Goal: Task Accomplishment & Management: Use online tool/utility

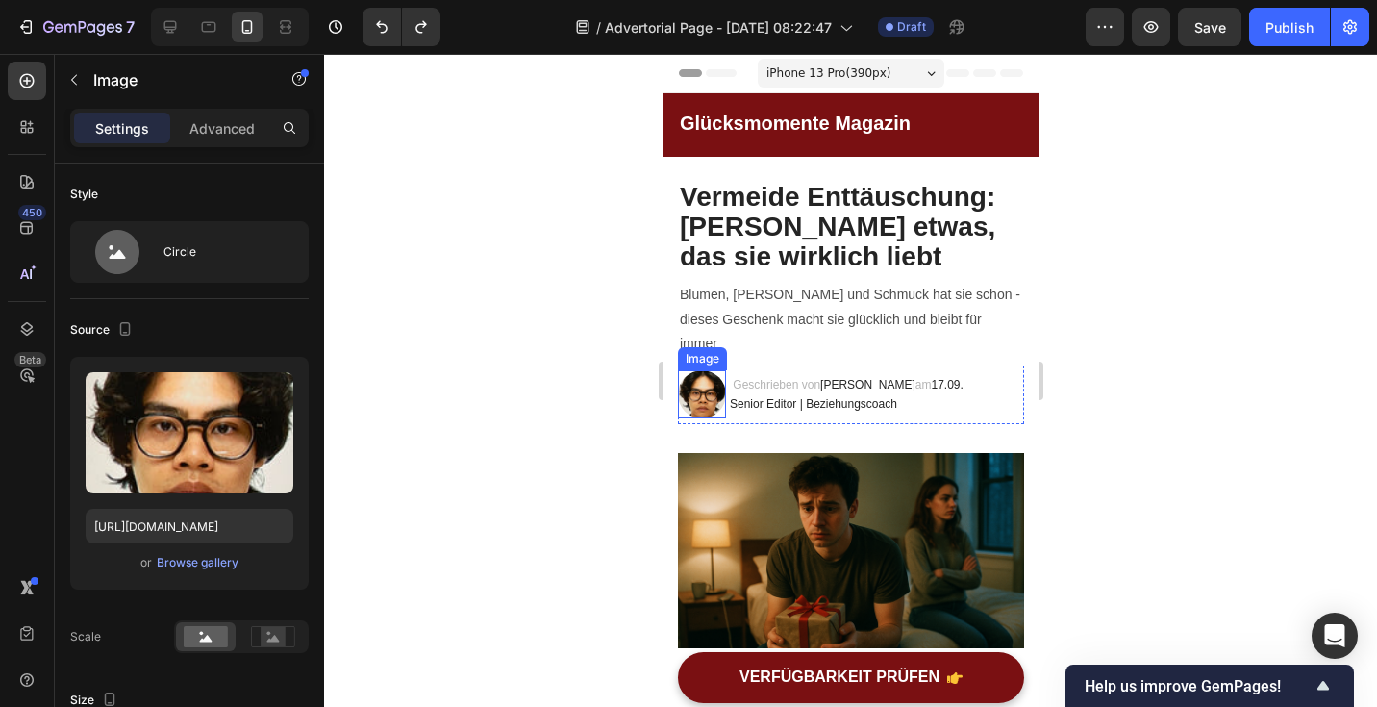
click at [696, 382] on img at bounding box center [701, 394] width 48 height 48
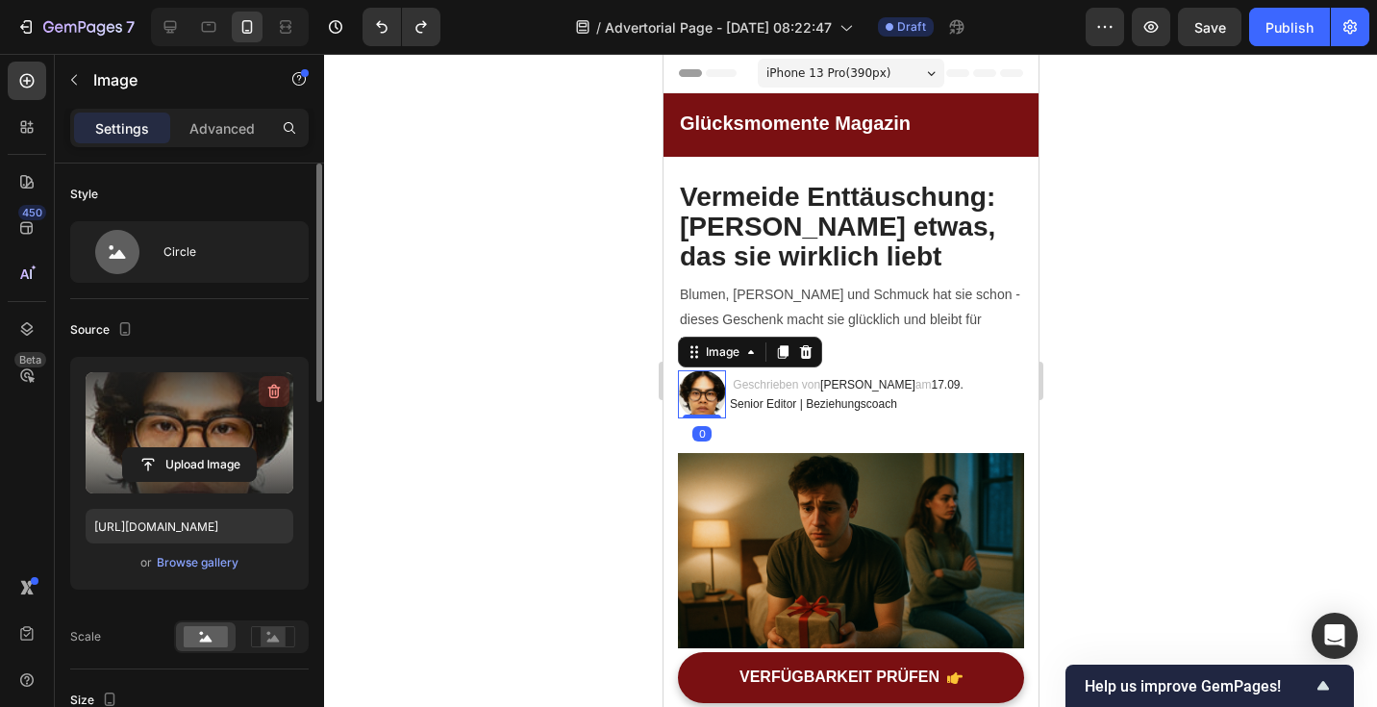
click at [278, 389] on icon "button" at bounding box center [274, 392] width 13 height 14
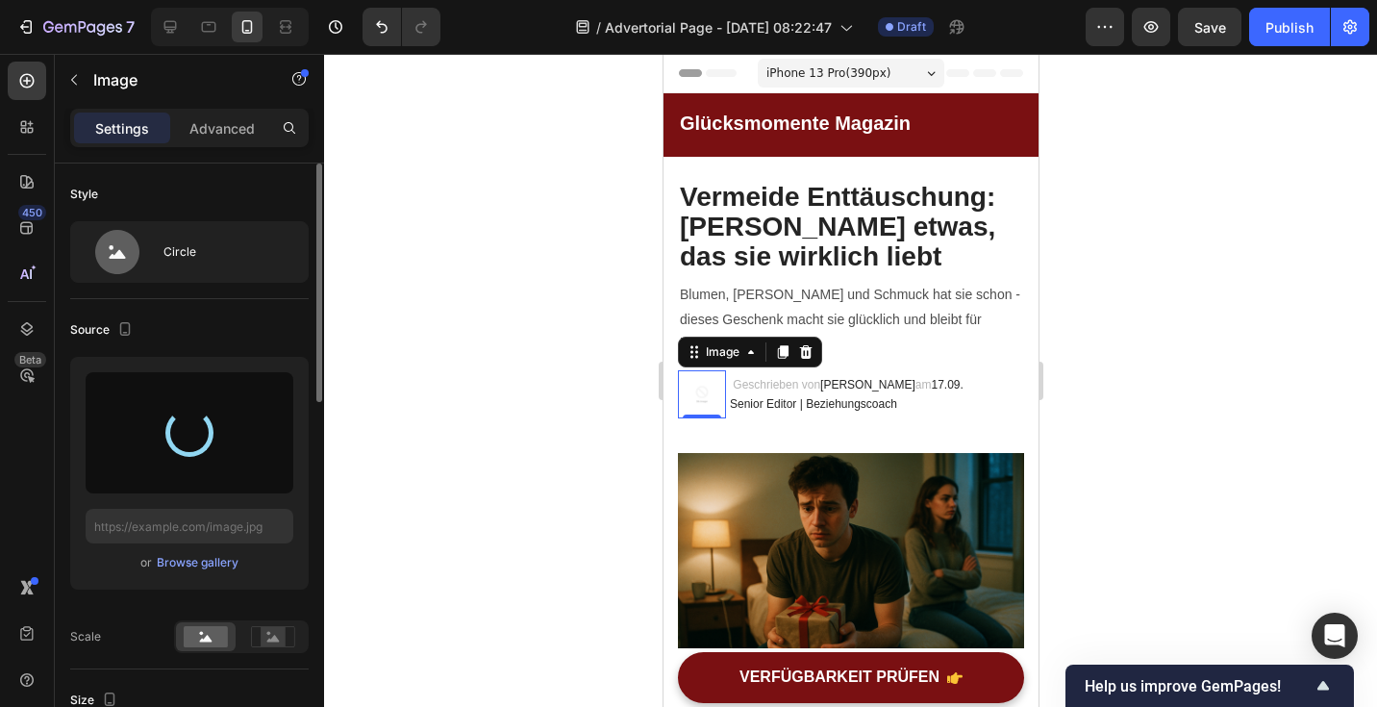
type input "[URL][DOMAIN_NAME]"
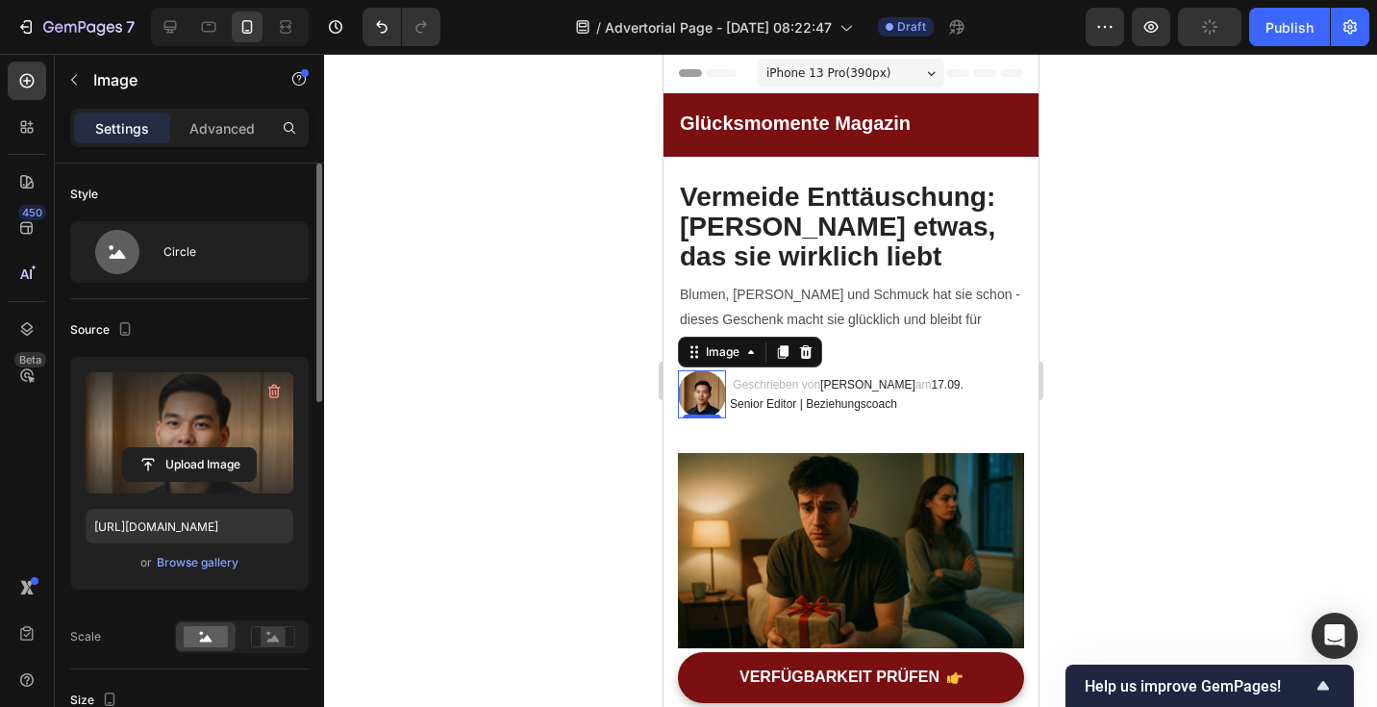
click at [513, 626] on div at bounding box center [850, 380] width 1053 height 653
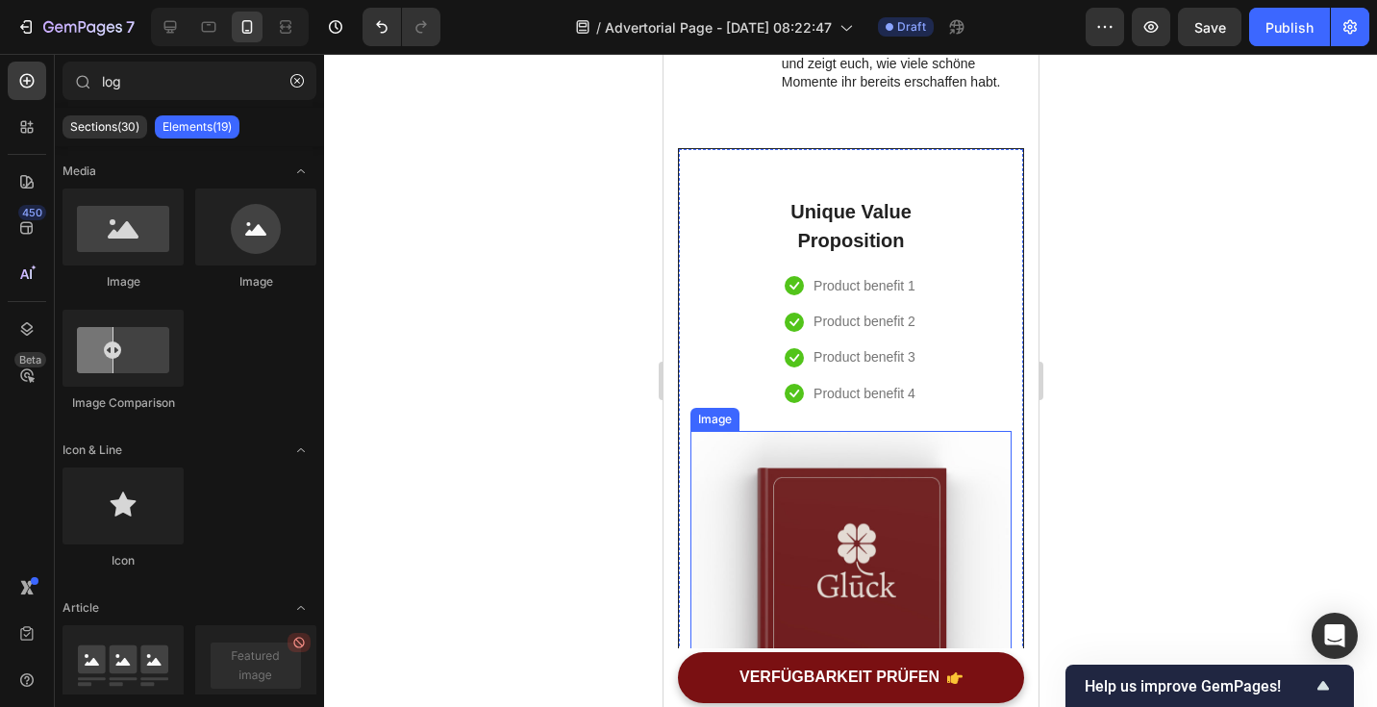
scroll to position [5849, 0]
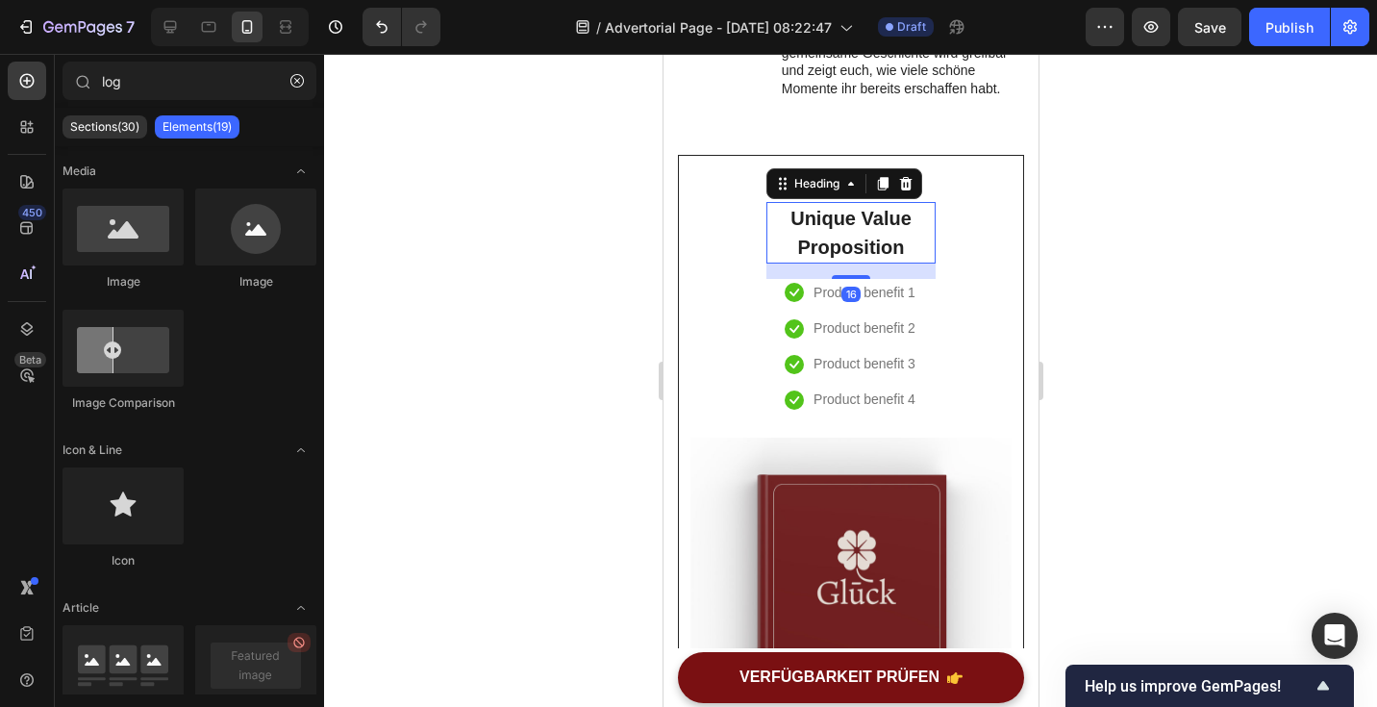
click at [869, 237] on p "Unique Value Proposition" at bounding box center [849, 233] width 165 height 58
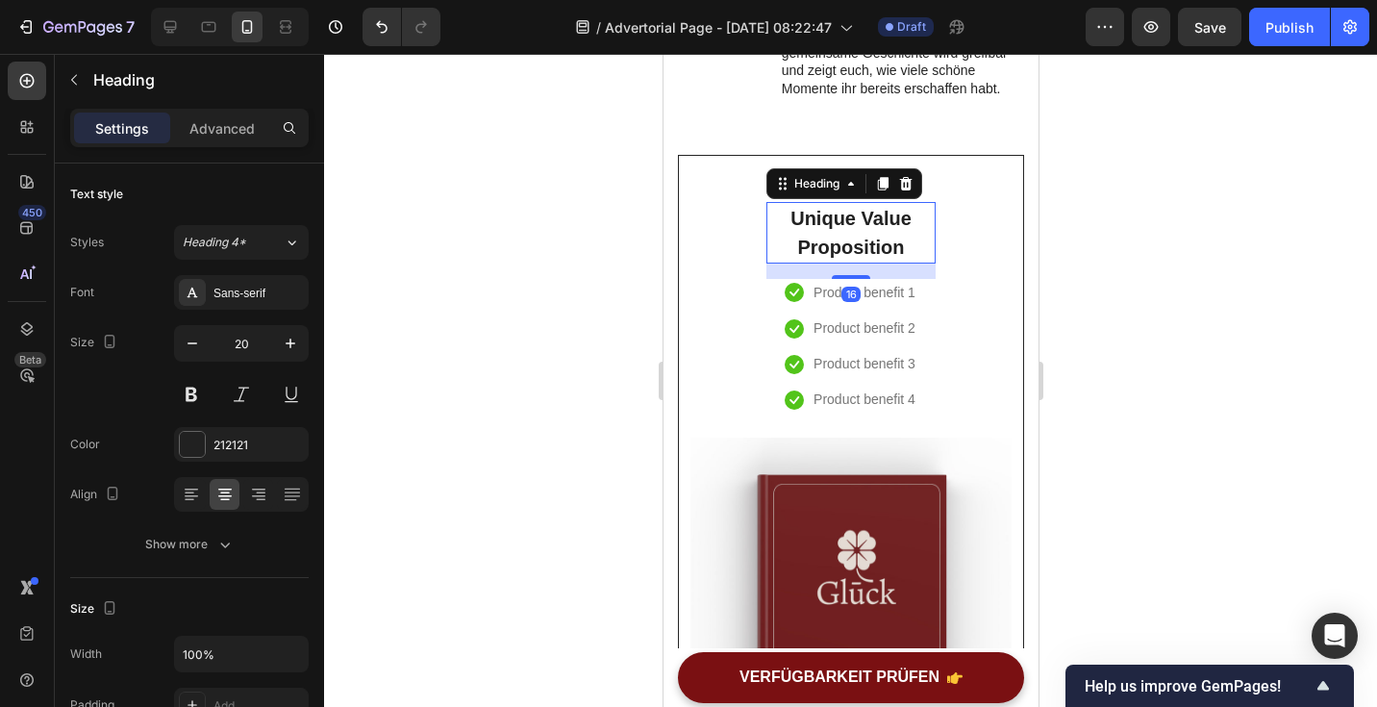
click at [869, 237] on p "Unique Value Proposition" at bounding box center [849, 233] width 165 height 58
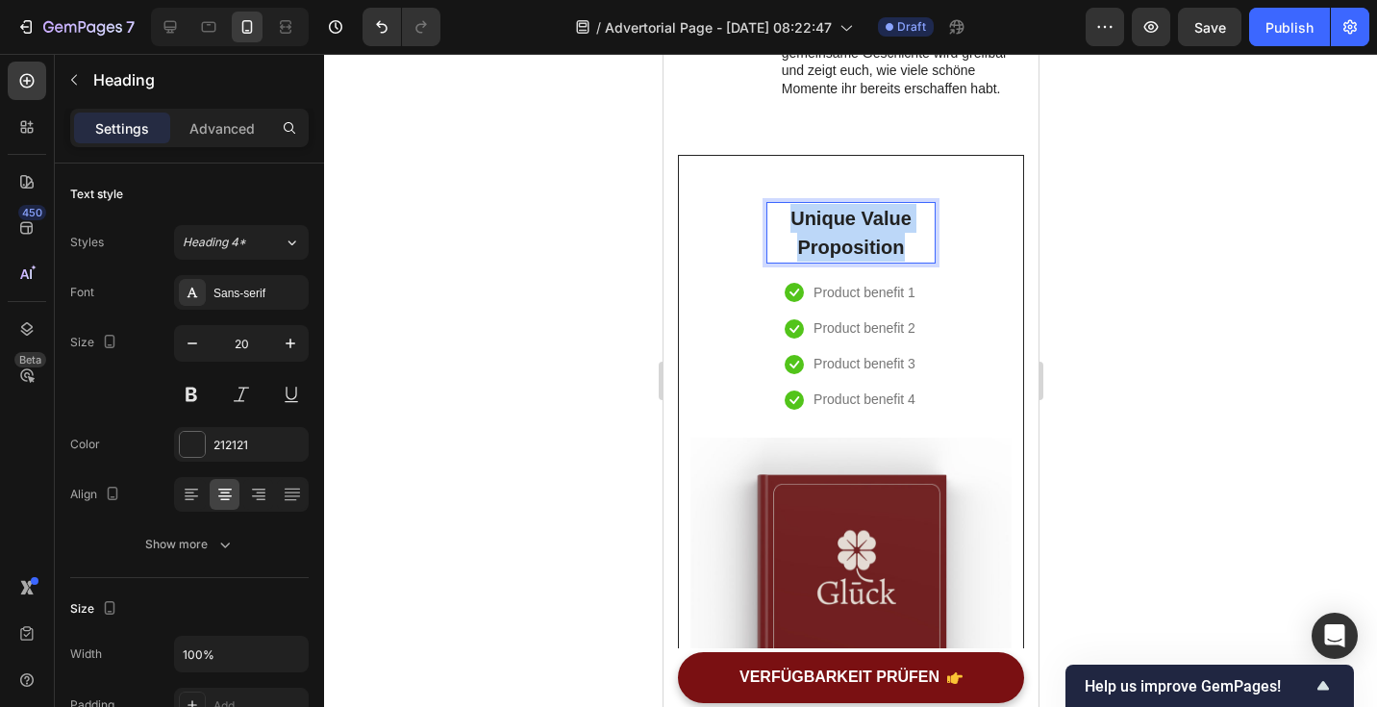
click at [869, 237] on p "Unique Value Proposition" at bounding box center [849, 233] width 165 height 58
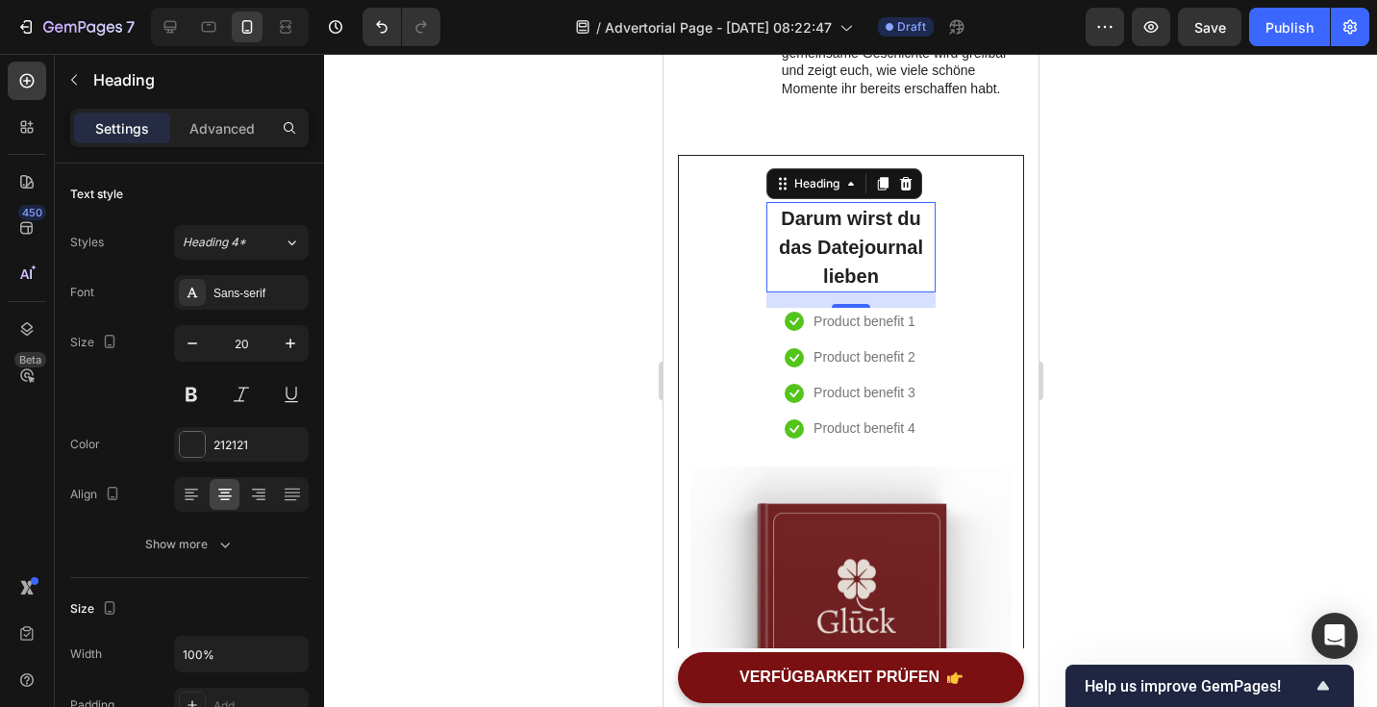
click at [1225, 271] on div at bounding box center [850, 380] width 1053 height 653
click at [915, 278] on p "Darum wirst du das Datejournal lieben" at bounding box center [849, 247] width 165 height 87
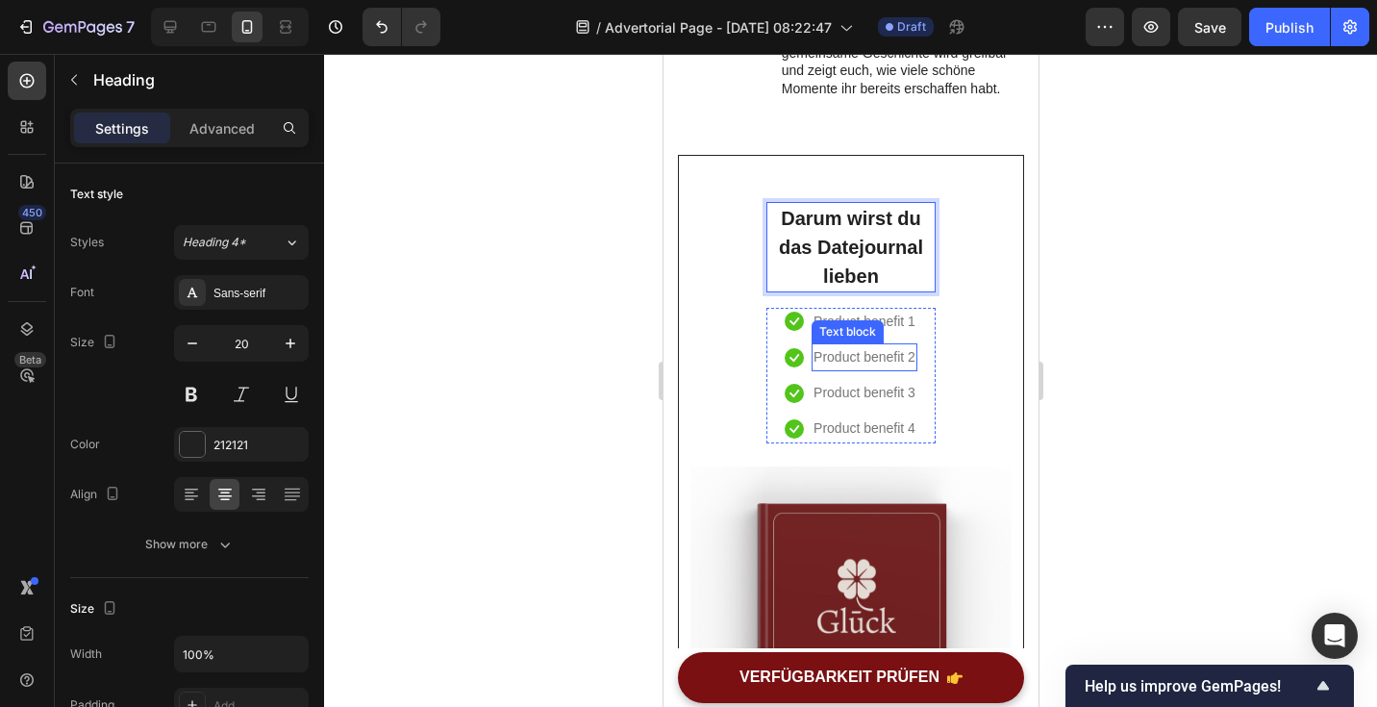
click at [852, 323] on div "Text block" at bounding box center [847, 331] width 64 height 17
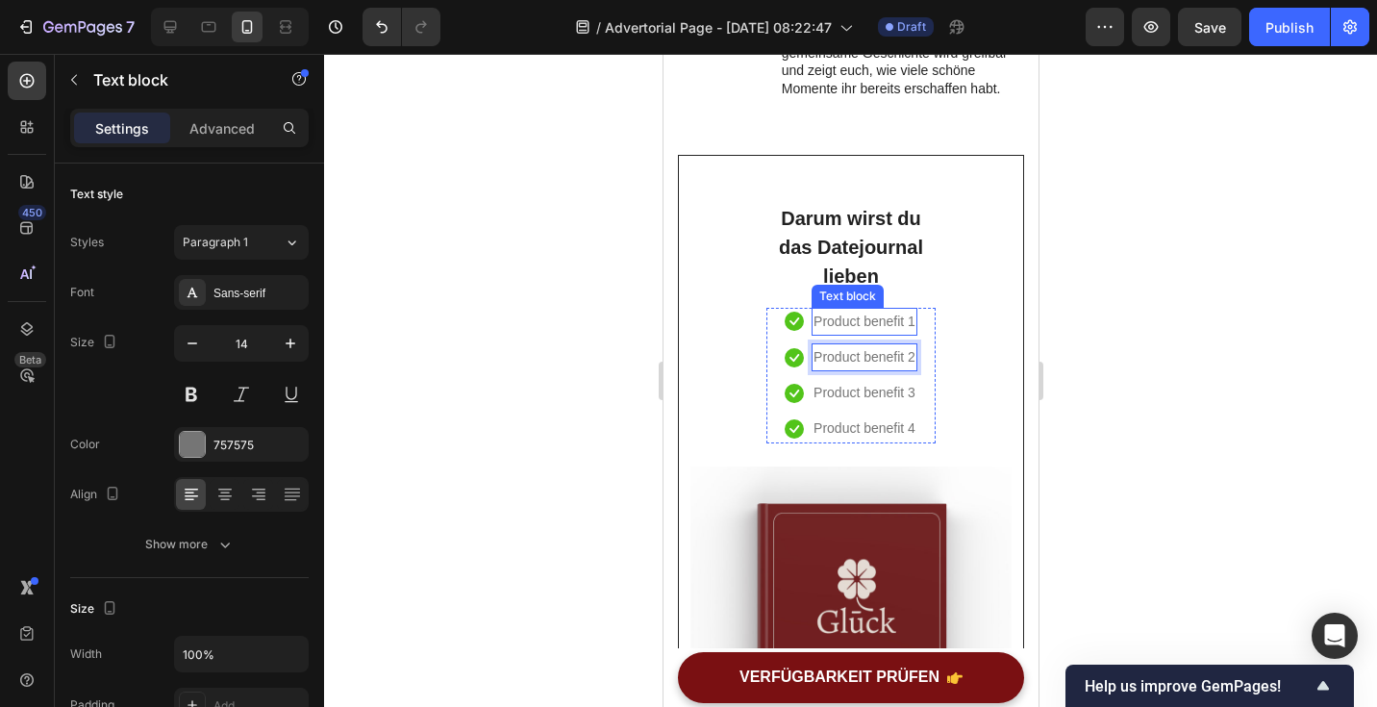
scroll to position [24, 0]
click at [849, 317] on p "Product benefit 1" at bounding box center [864, 322] width 102 height 24
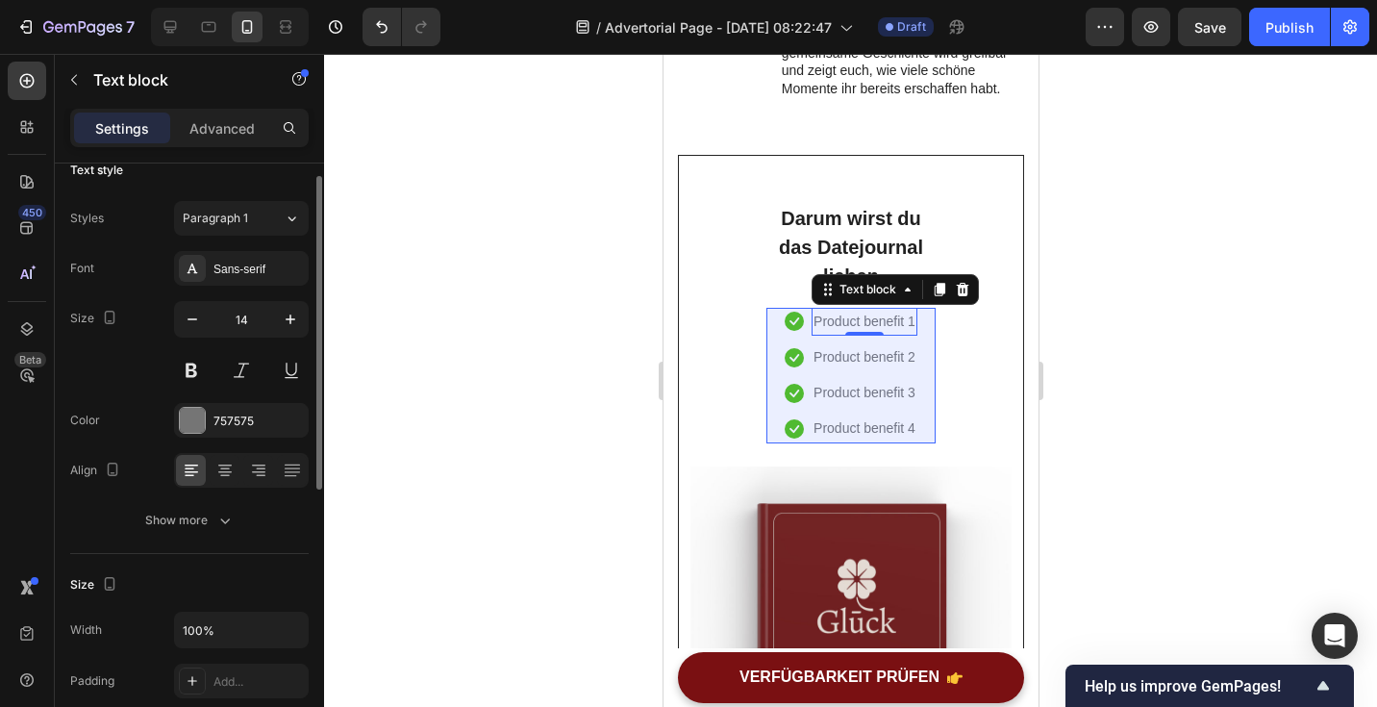
click at [849, 317] on p "Product benefit 1" at bounding box center [864, 322] width 102 height 24
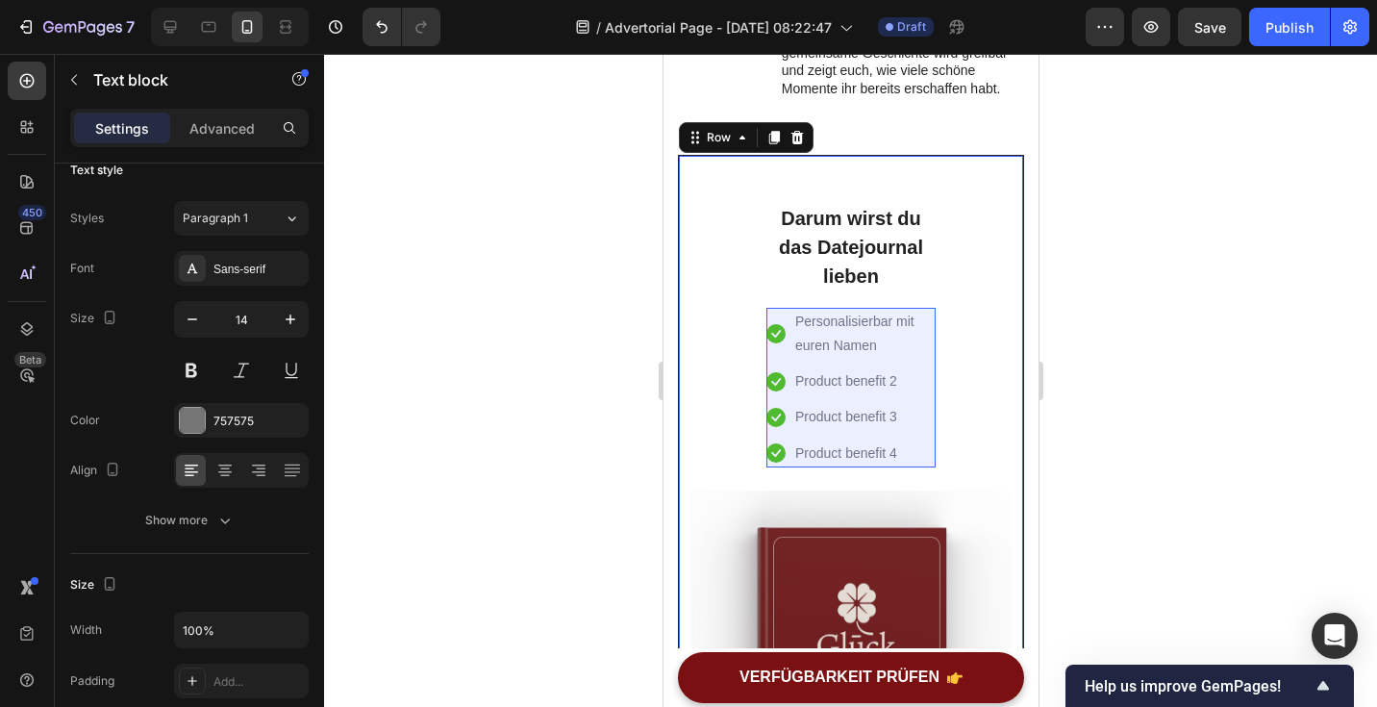
click at [991, 361] on div "Darum wirst du das Datejournal lieben Heading Icon Personalisierbar mit euren N…" at bounding box center [850, 623] width 321 height 888
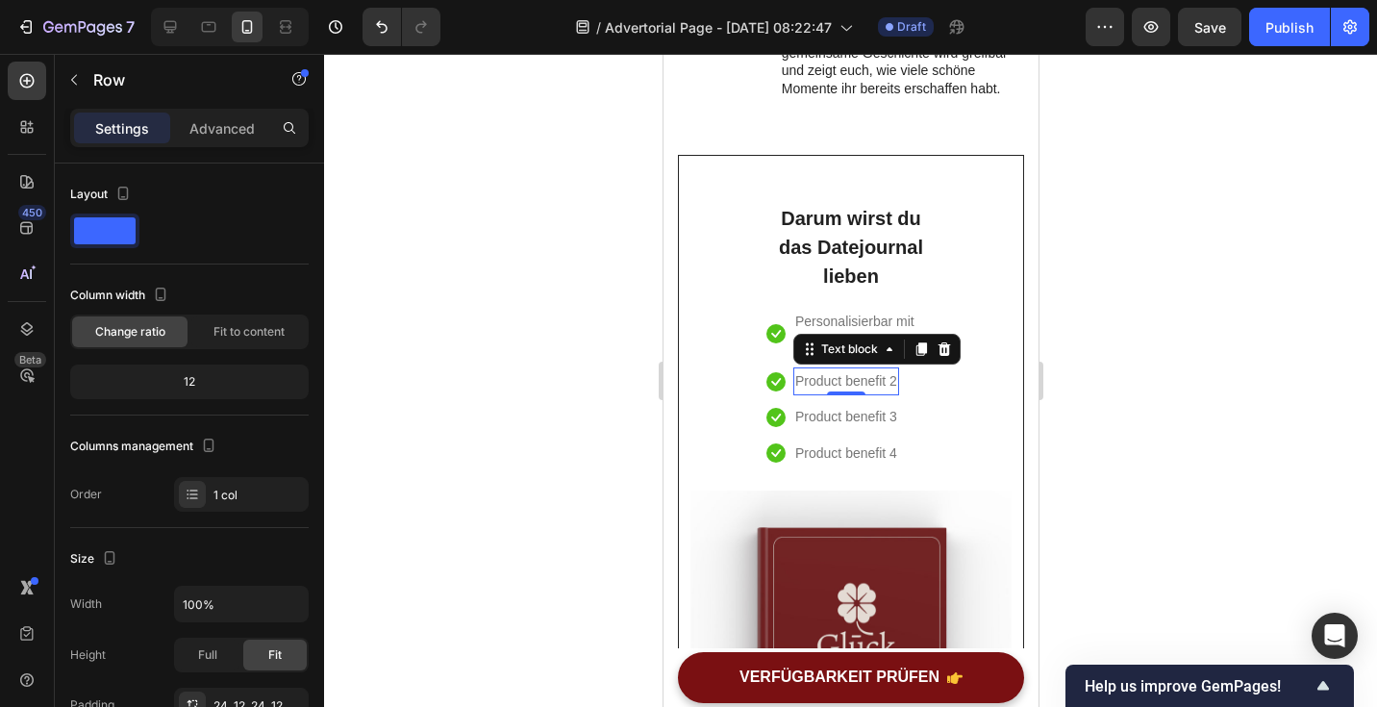
click at [830, 385] on p "Product benefit 2" at bounding box center [845, 381] width 102 height 24
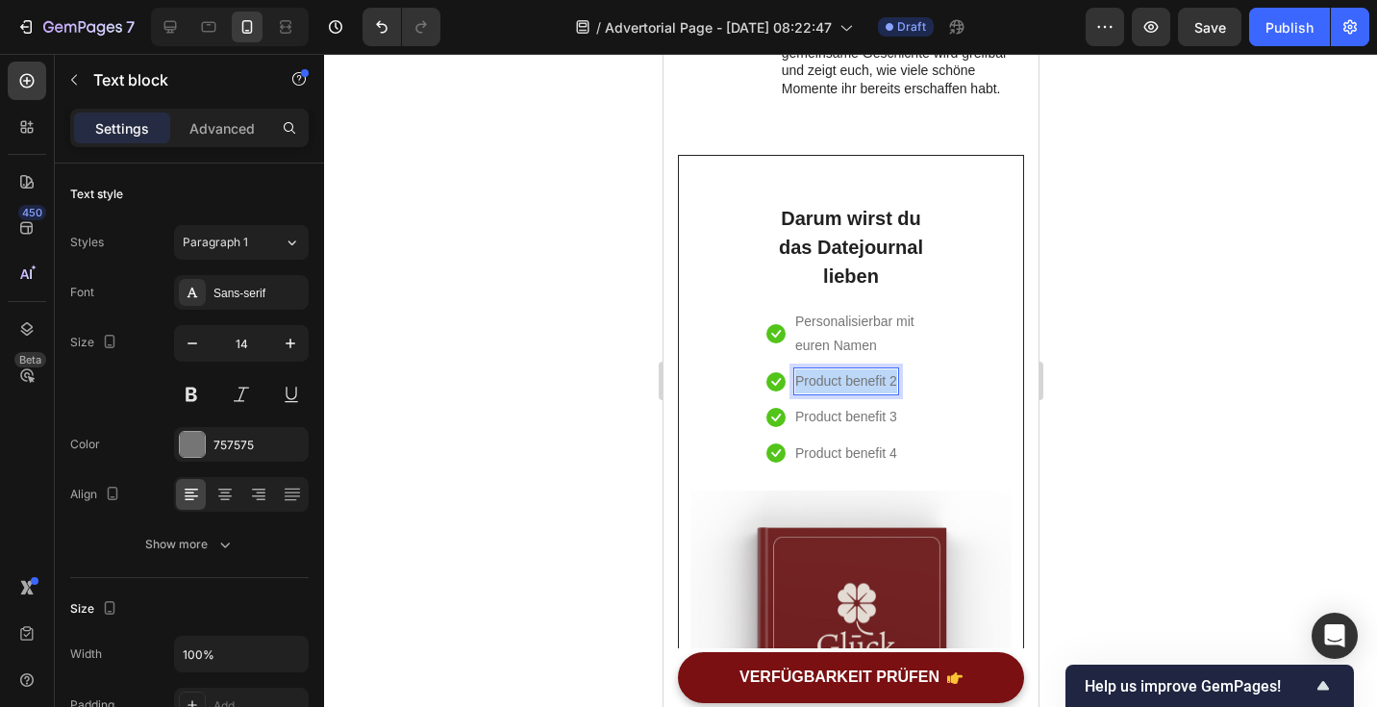
click at [830, 385] on p "Product benefit 2" at bounding box center [845, 381] width 102 height 24
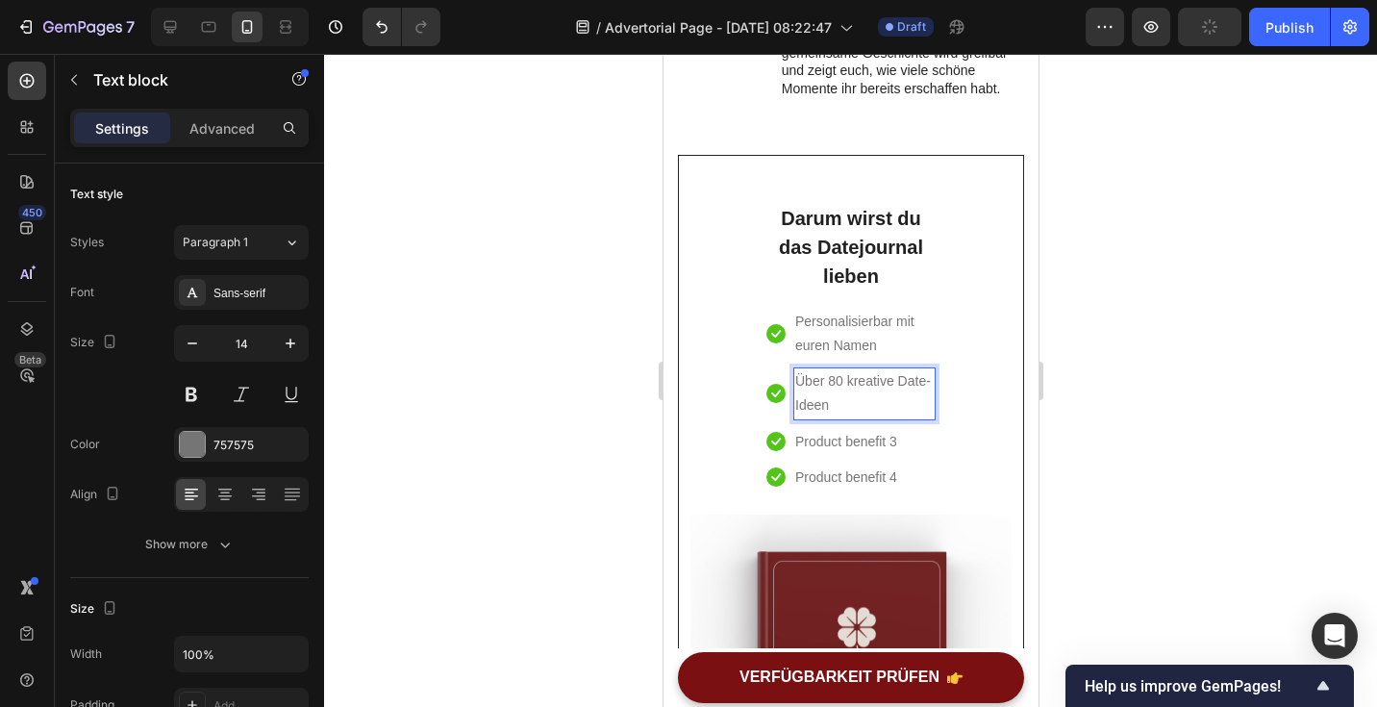
click at [1183, 359] on div at bounding box center [850, 380] width 1053 height 653
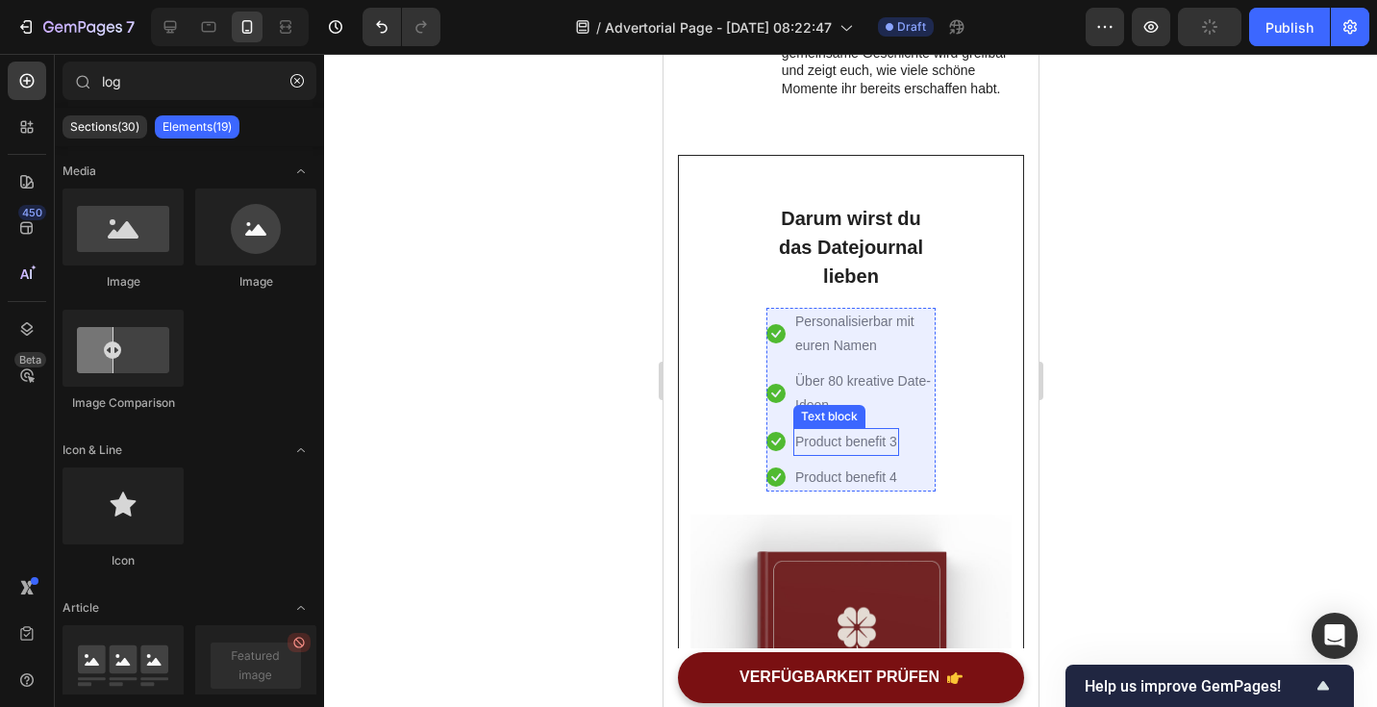
click at [810, 435] on p "Product benefit 3" at bounding box center [845, 442] width 102 height 24
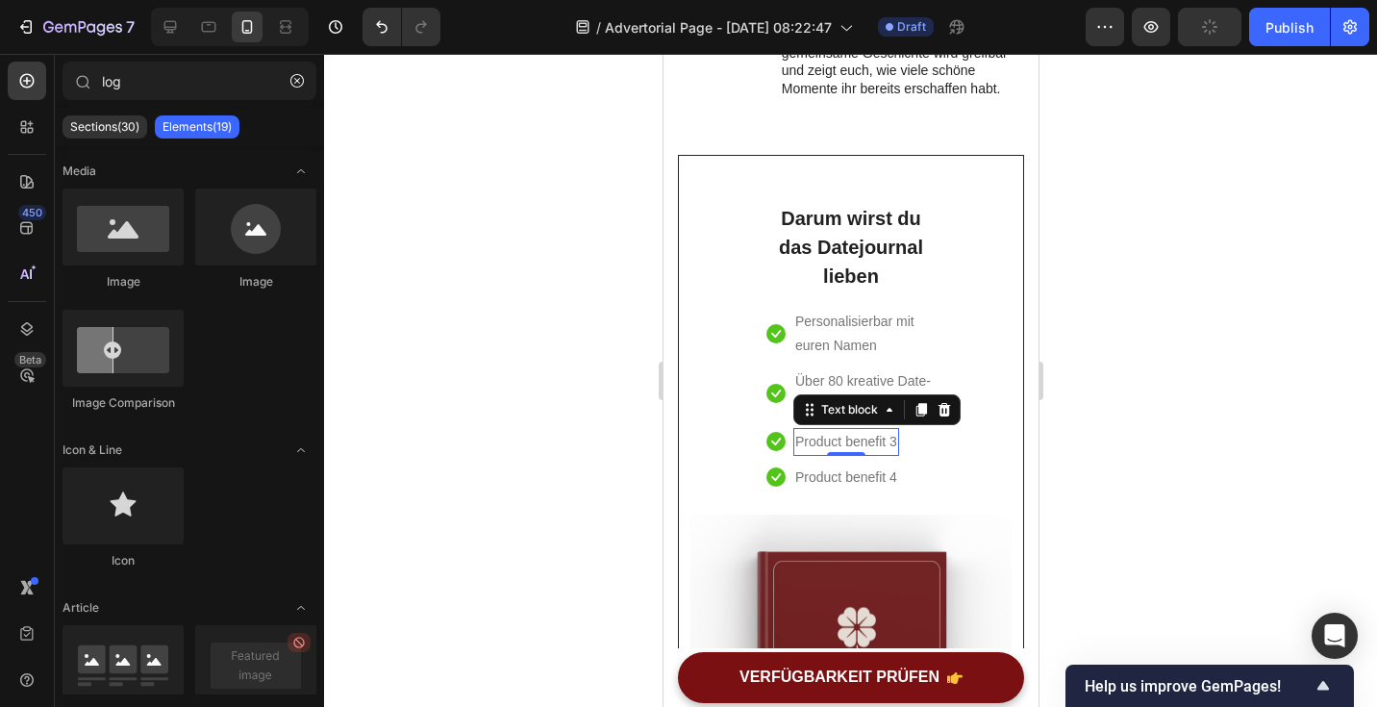
click at [810, 435] on p "Product benefit 3" at bounding box center [845, 442] width 102 height 24
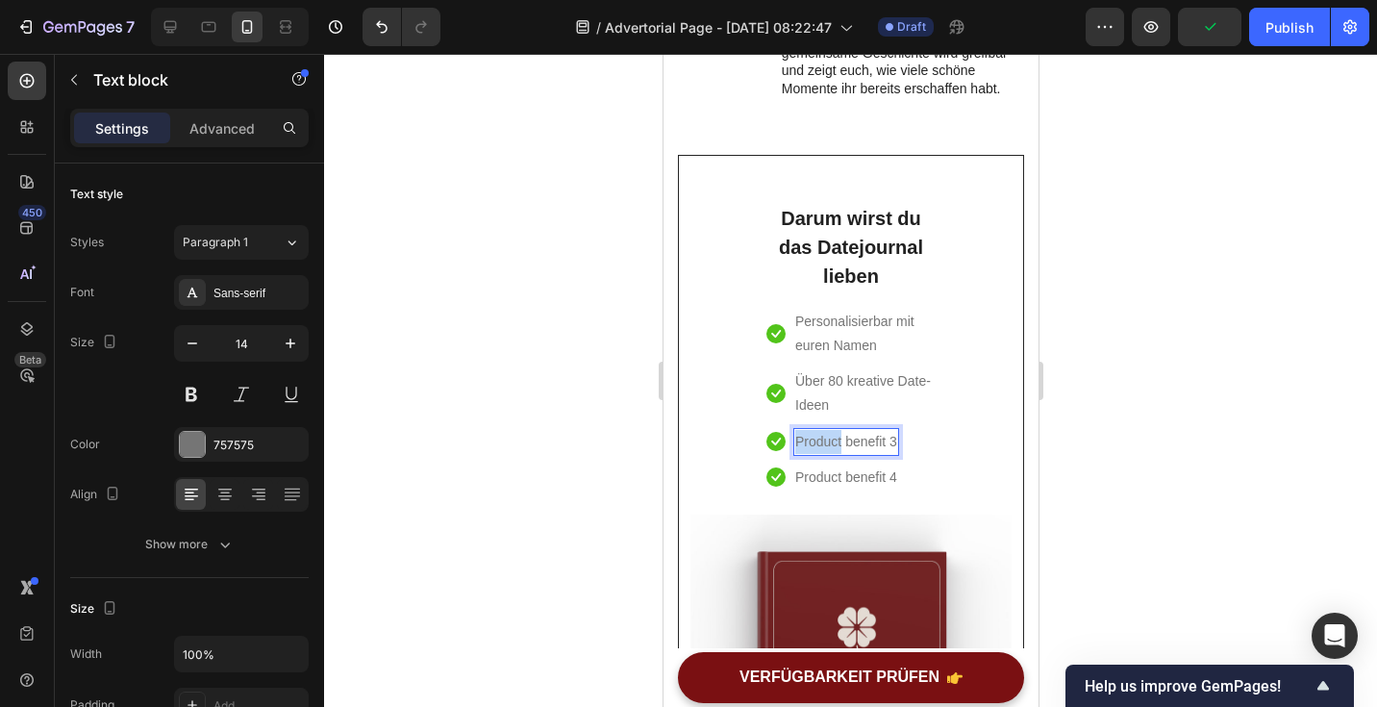
click at [810, 435] on p "Product benefit 3" at bounding box center [845, 442] width 102 height 24
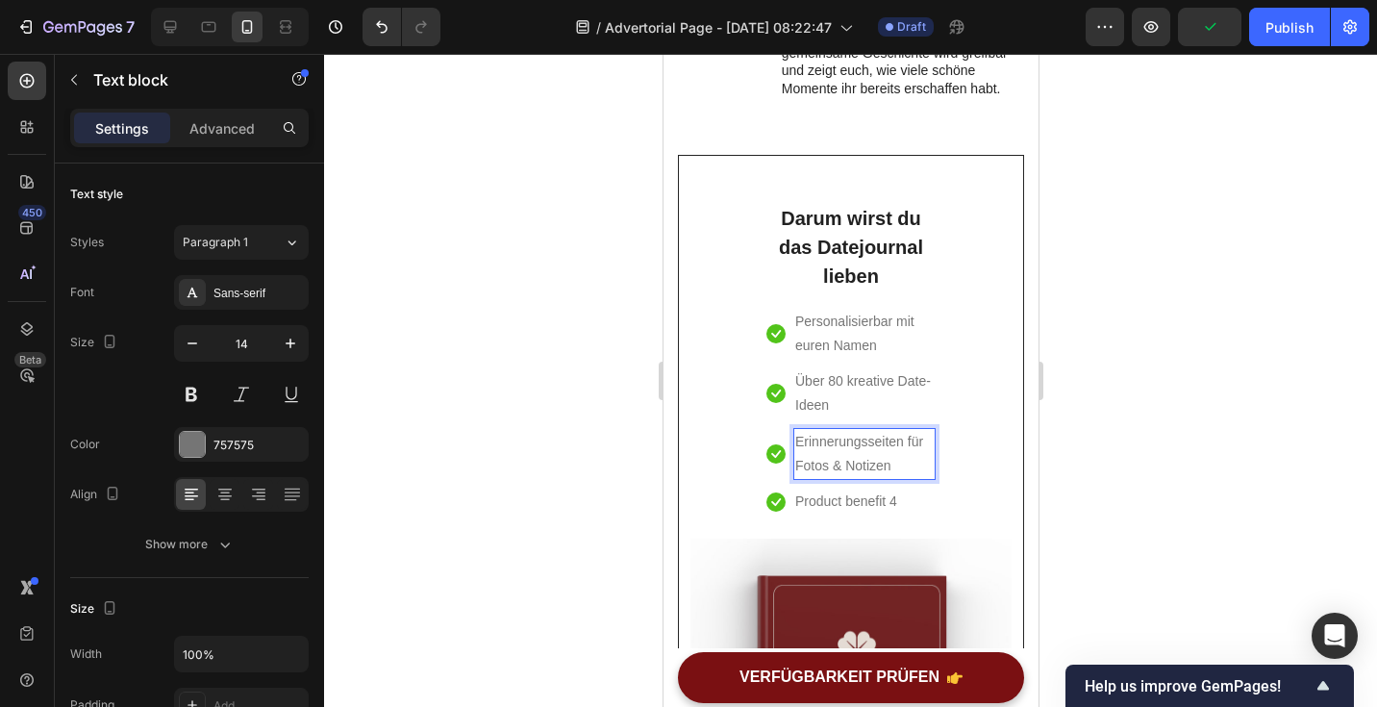
click at [1242, 446] on div at bounding box center [850, 380] width 1053 height 653
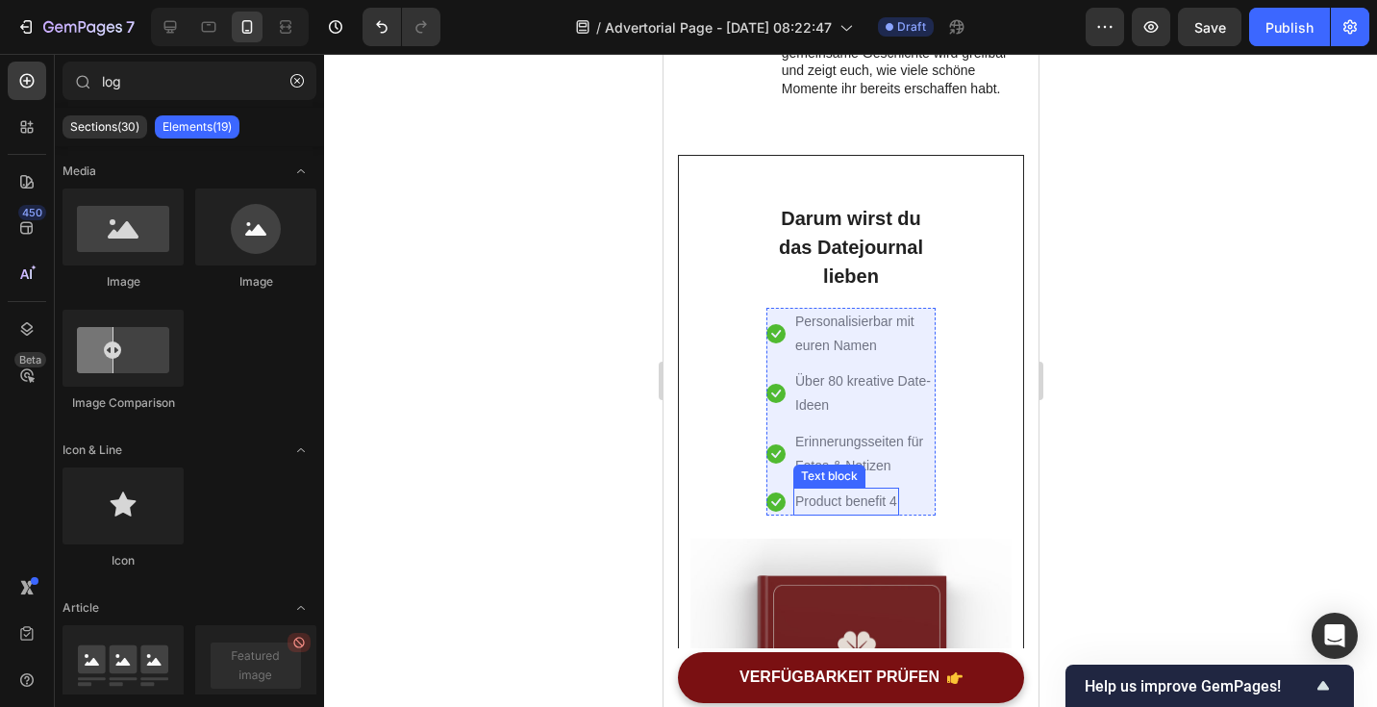
click at [829, 497] on p "Product benefit 4" at bounding box center [845, 502] width 102 height 24
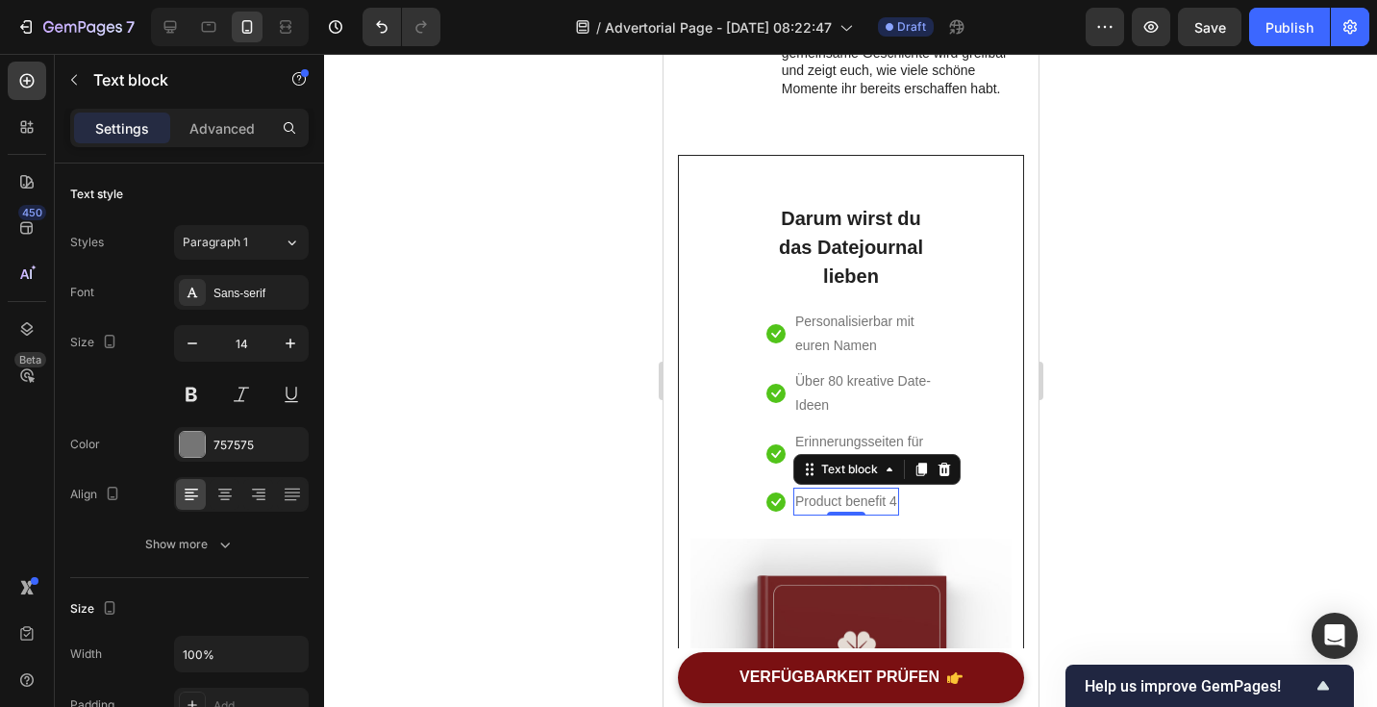
click at [829, 497] on p "Product benefit 4" at bounding box center [845, 502] width 102 height 24
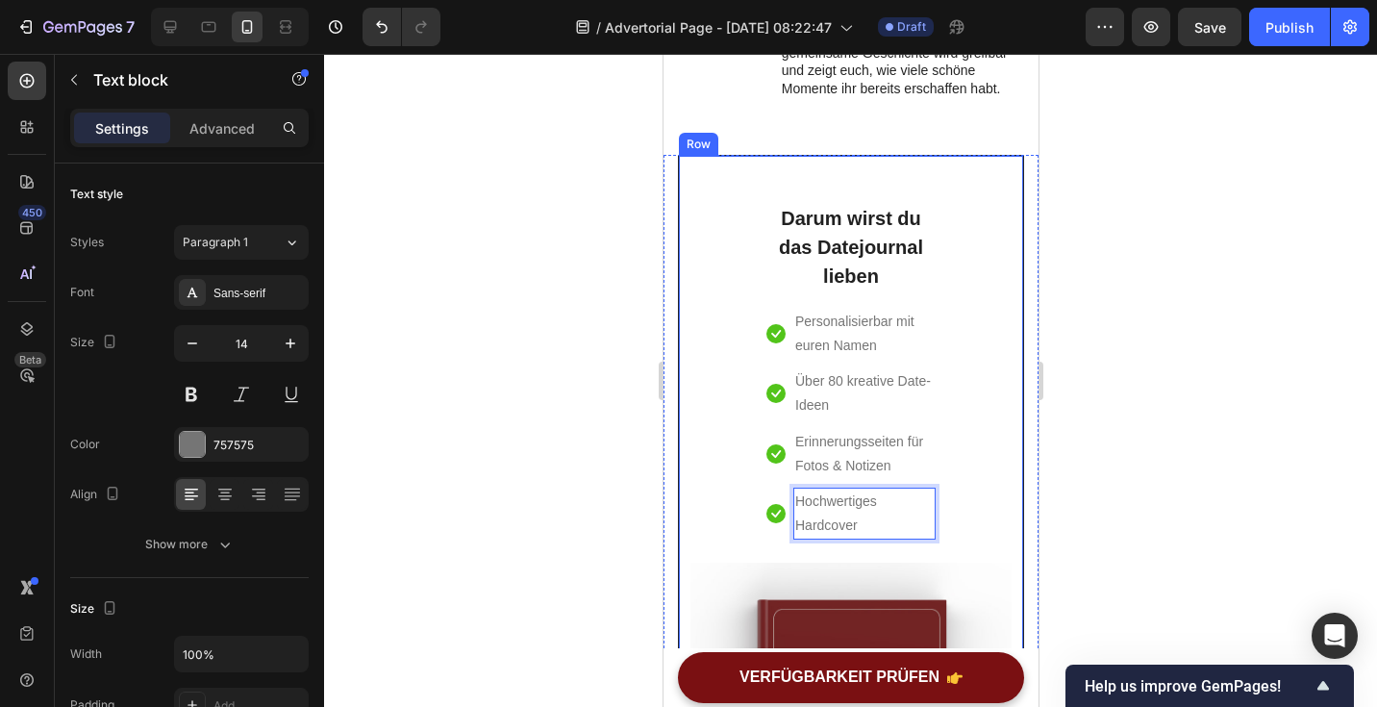
click at [1216, 457] on div at bounding box center [850, 380] width 1053 height 653
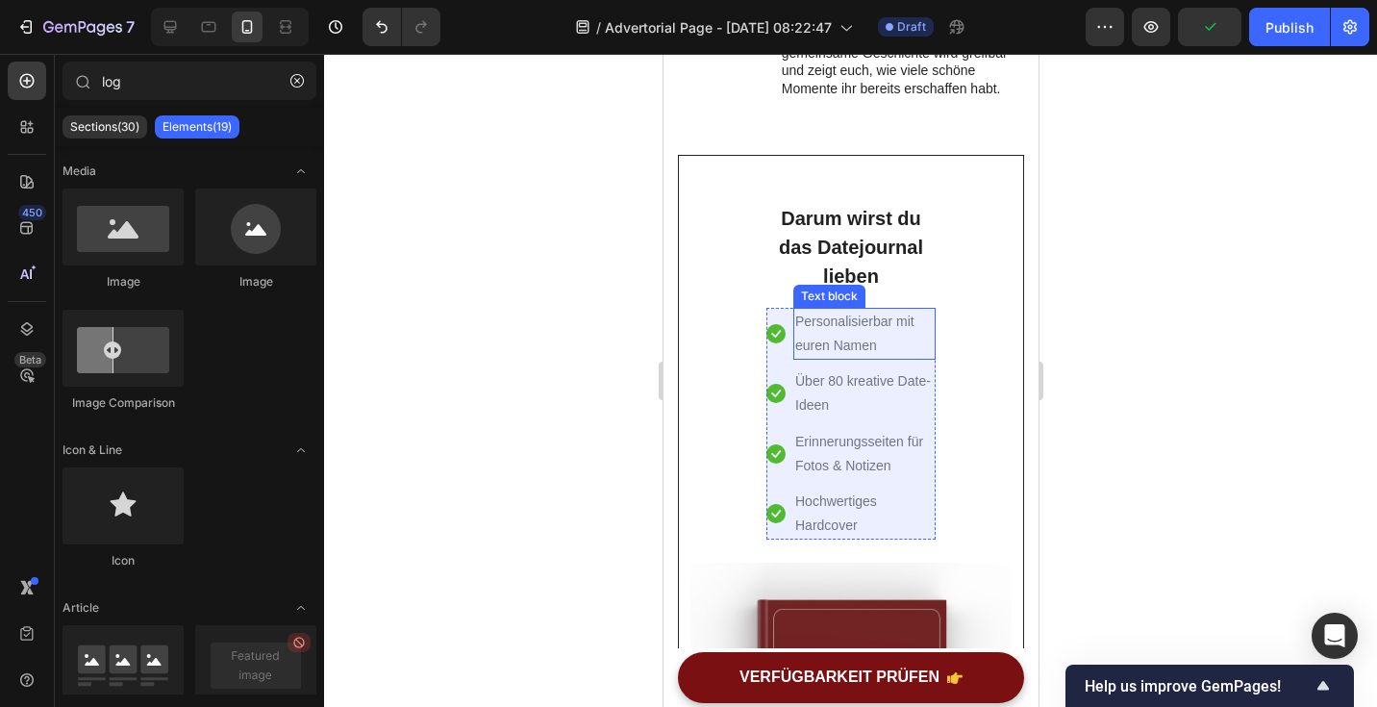
click at [927, 314] on p "Personalisierbar mit euren Namen" at bounding box center [863, 334] width 138 height 48
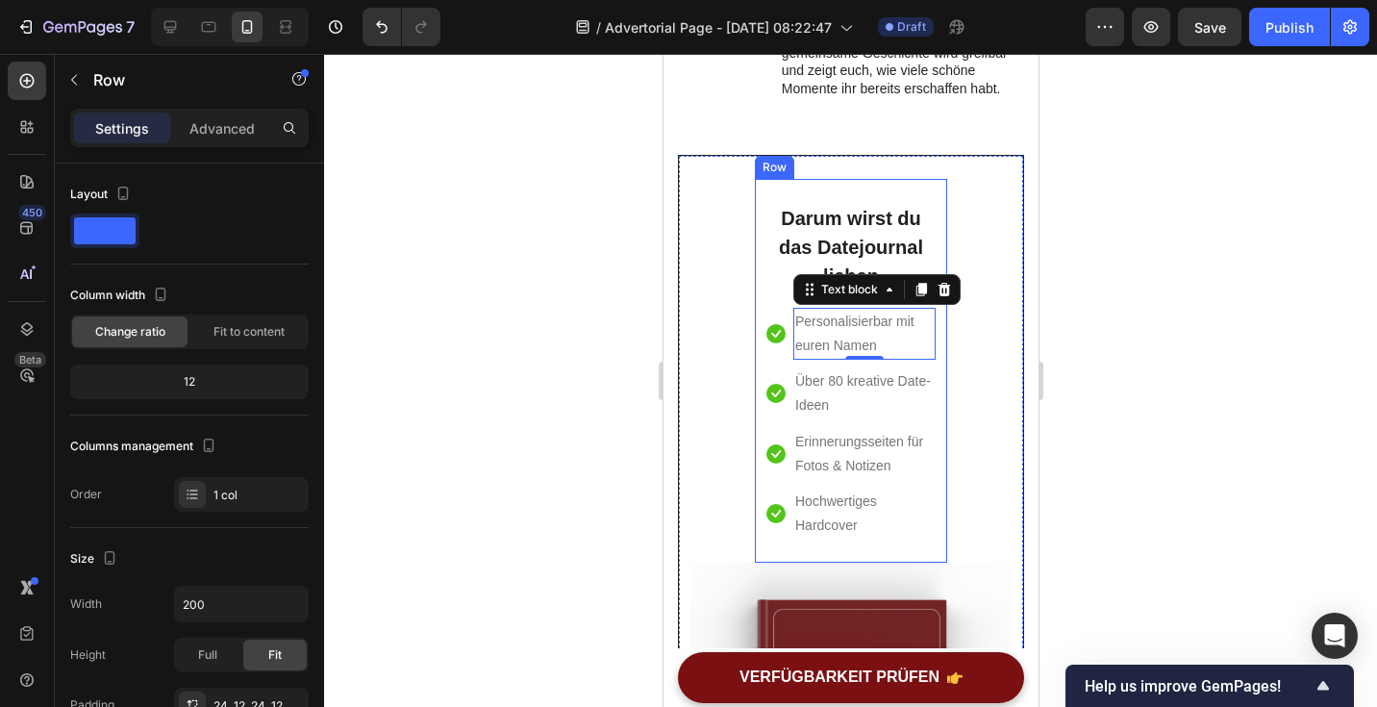
click at [763, 336] on div "Darum wirst du das Datejournal lieben Heading Icon Personalisierbar mit euren N…" at bounding box center [850, 371] width 192 height 385
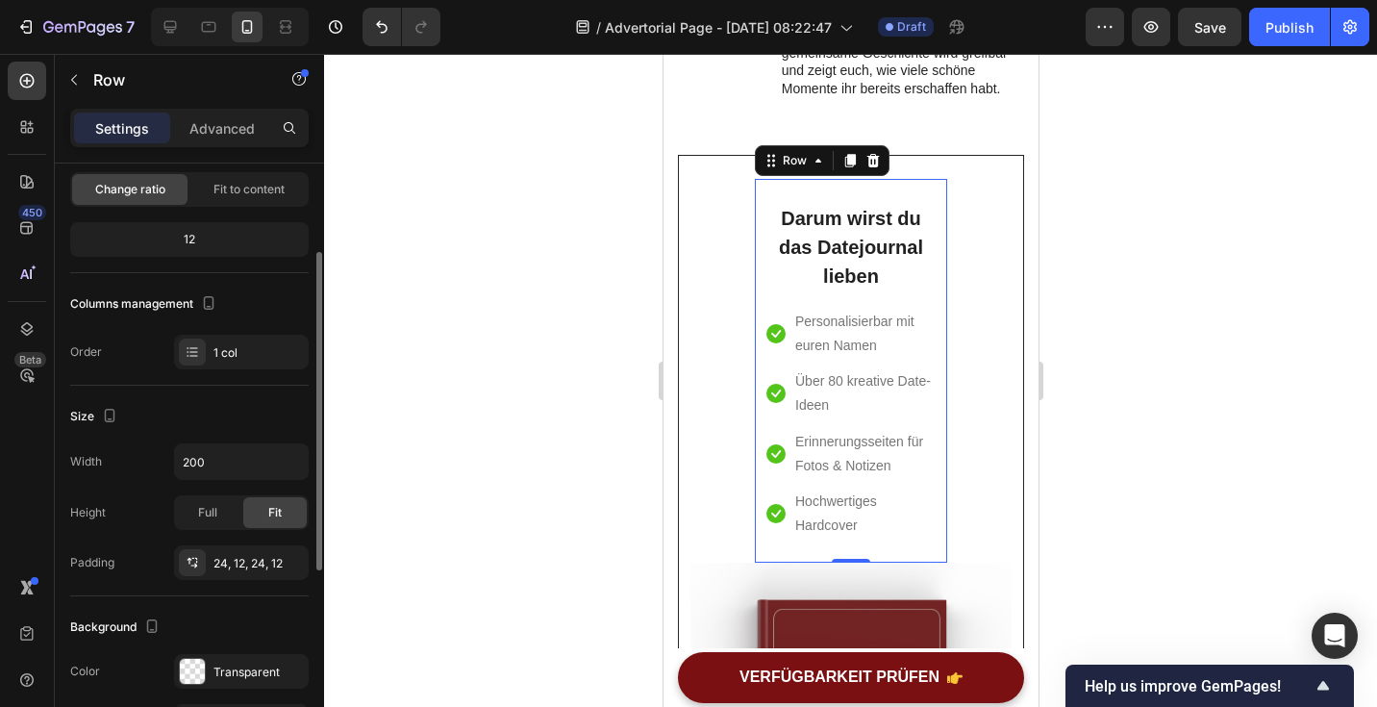
scroll to position [153, 0]
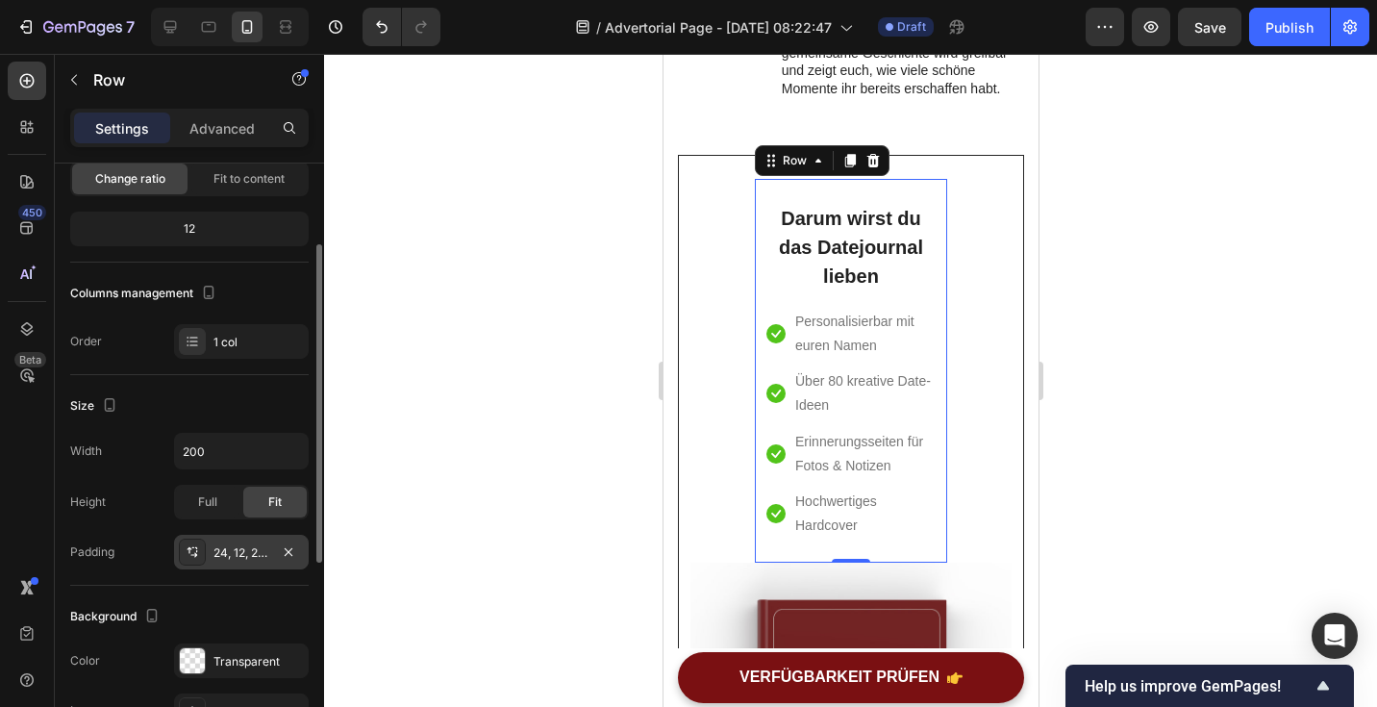
click at [237, 557] on div "24, 12, 24, 12" at bounding box center [242, 552] width 56 height 17
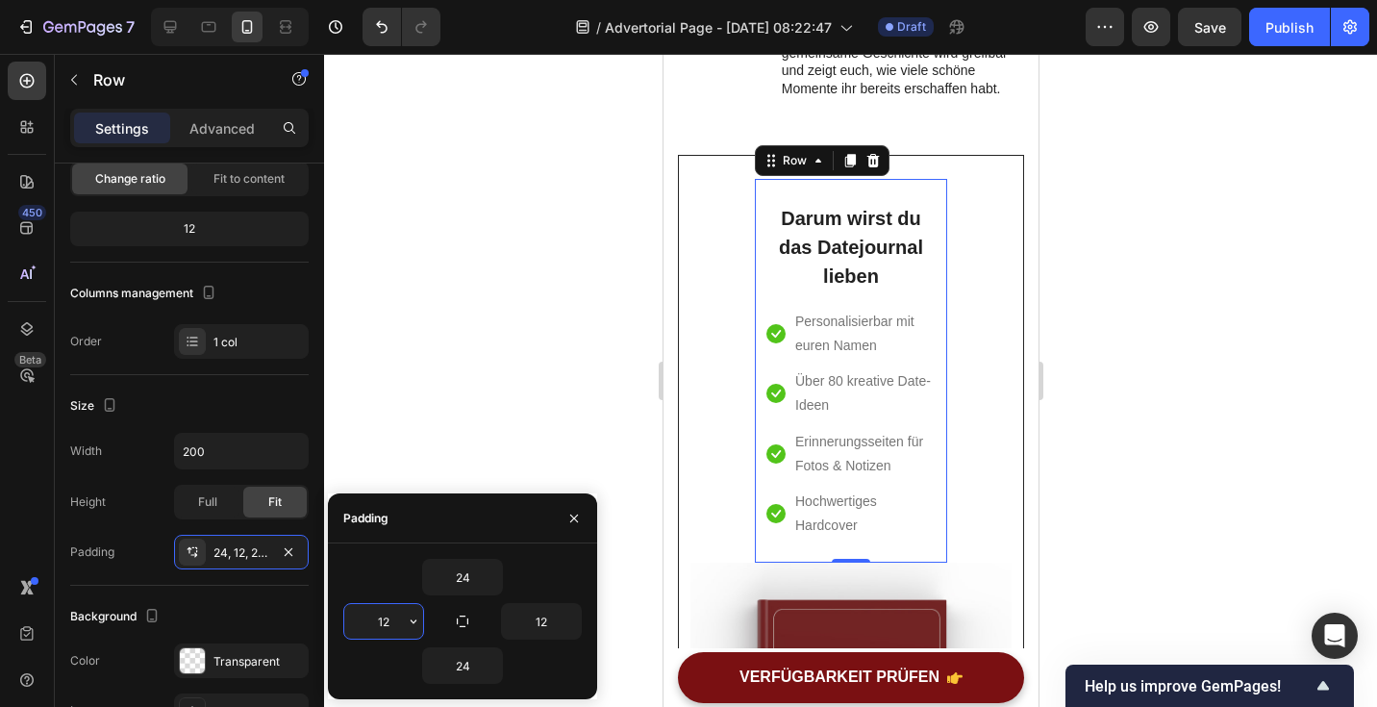
click at [400, 622] on input "12" at bounding box center [383, 621] width 79 height 35
type input "20"
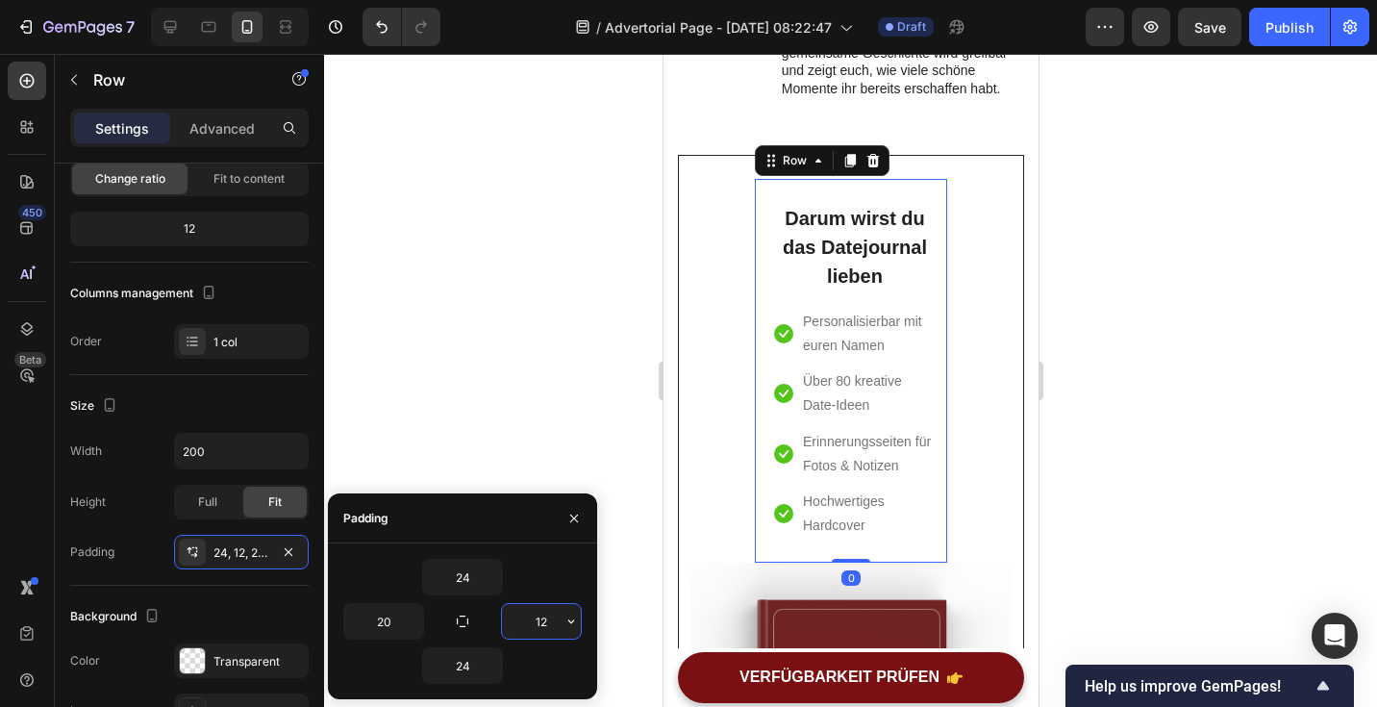
click at [545, 625] on input "12" at bounding box center [541, 621] width 79 height 35
type input "20"
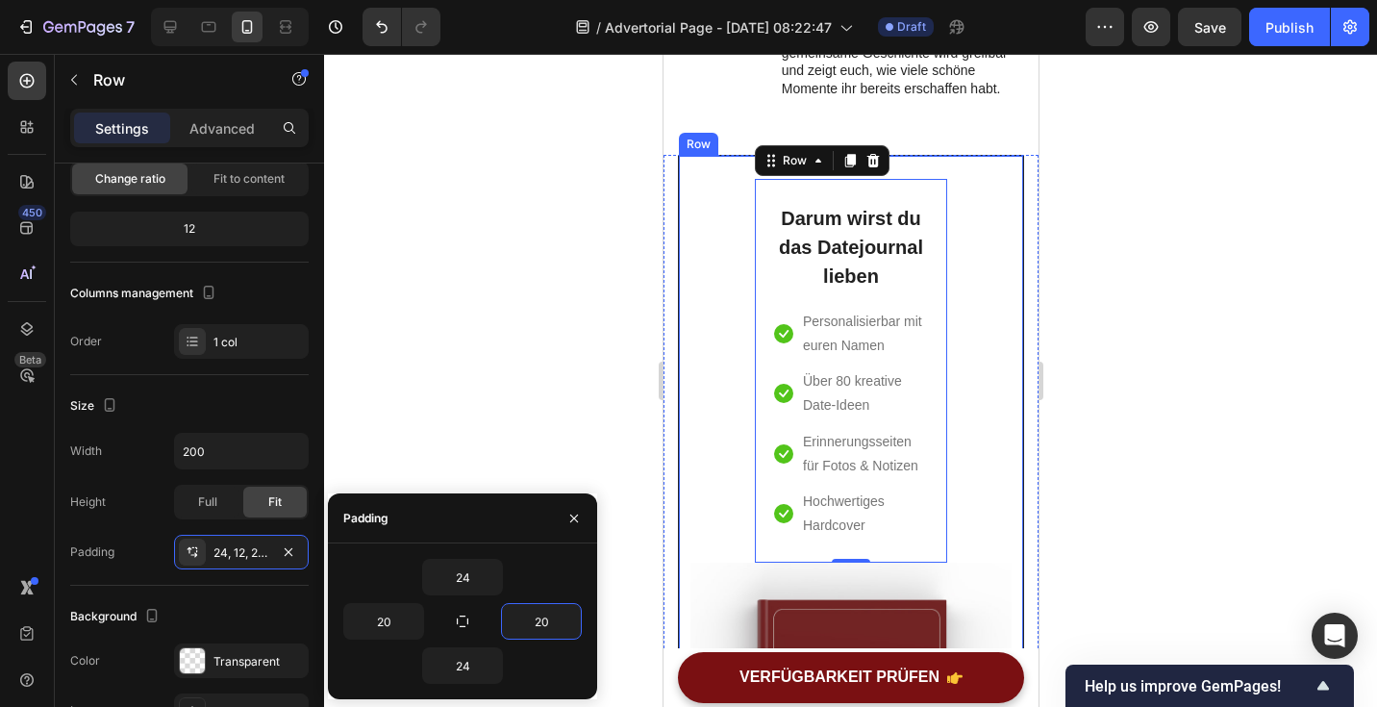
click at [1108, 566] on div at bounding box center [850, 380] width 1053 height 653
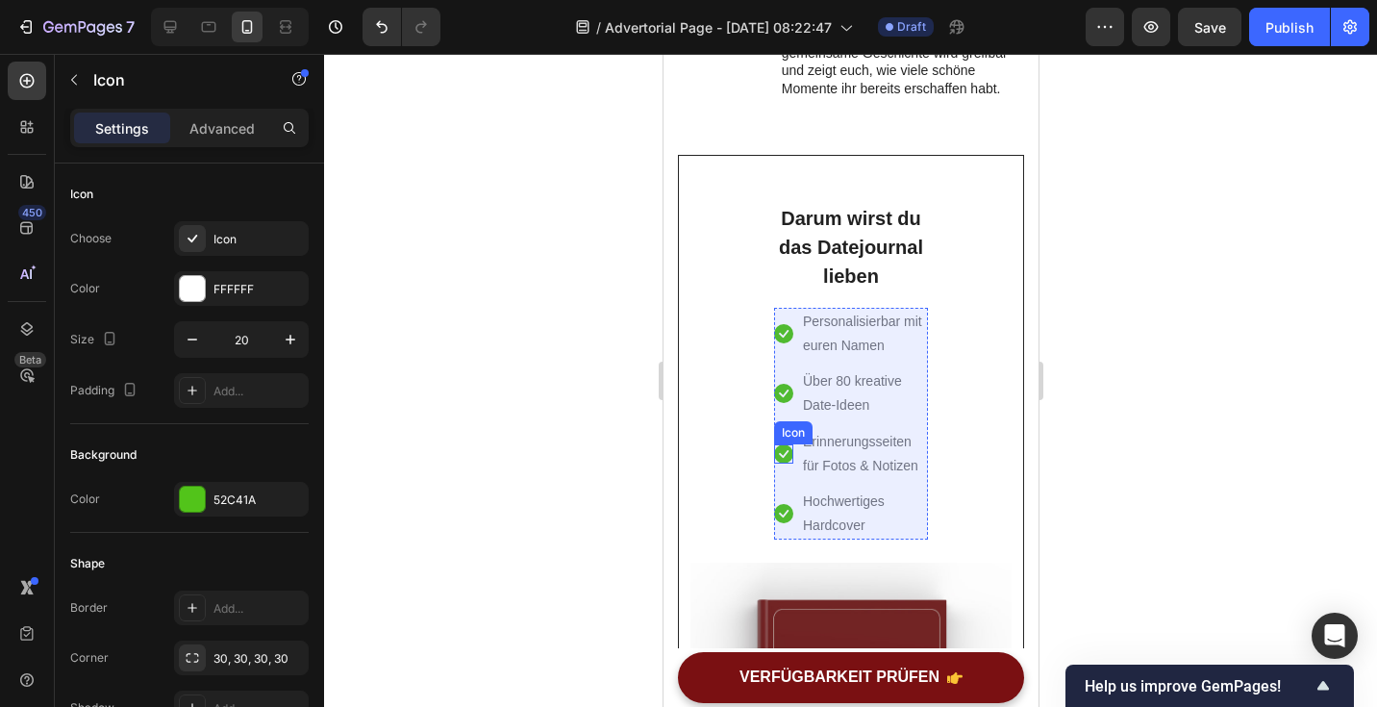
click at [792, 422] on div "Icon" at bounding box center [792, 432] width 38 height 23
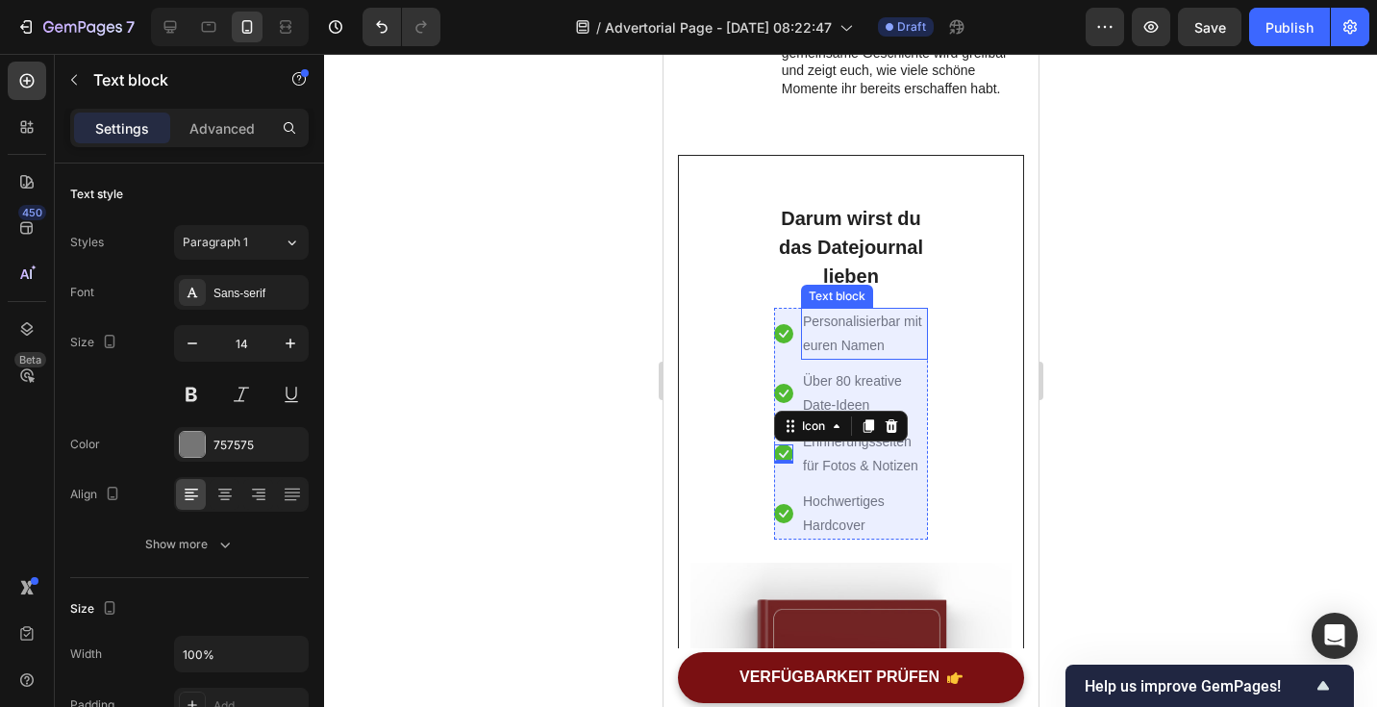
click at [922, 317] on p "Personalisierbar mit euren Namen" at bounding box center [863, 334] width 123 height 48
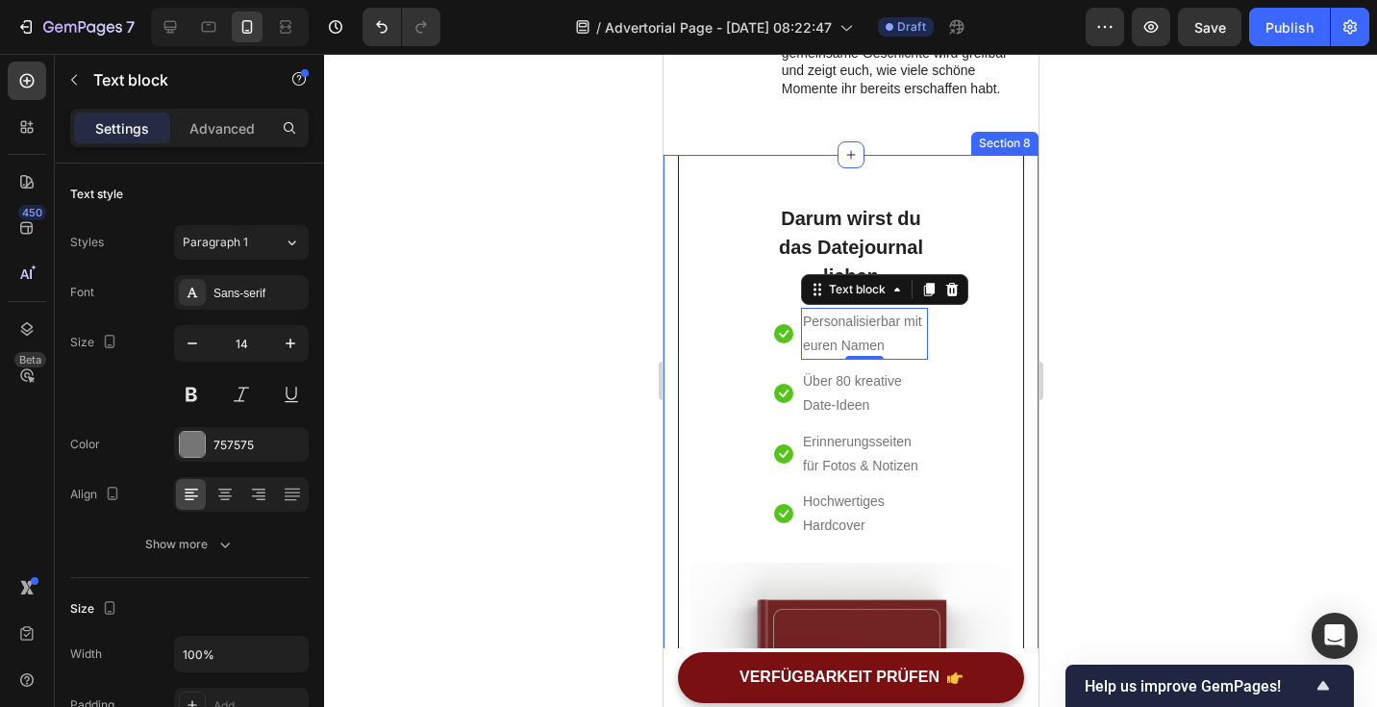
click at [1105, 303] on div at bounding box center [850, 380] width 1053 height 653
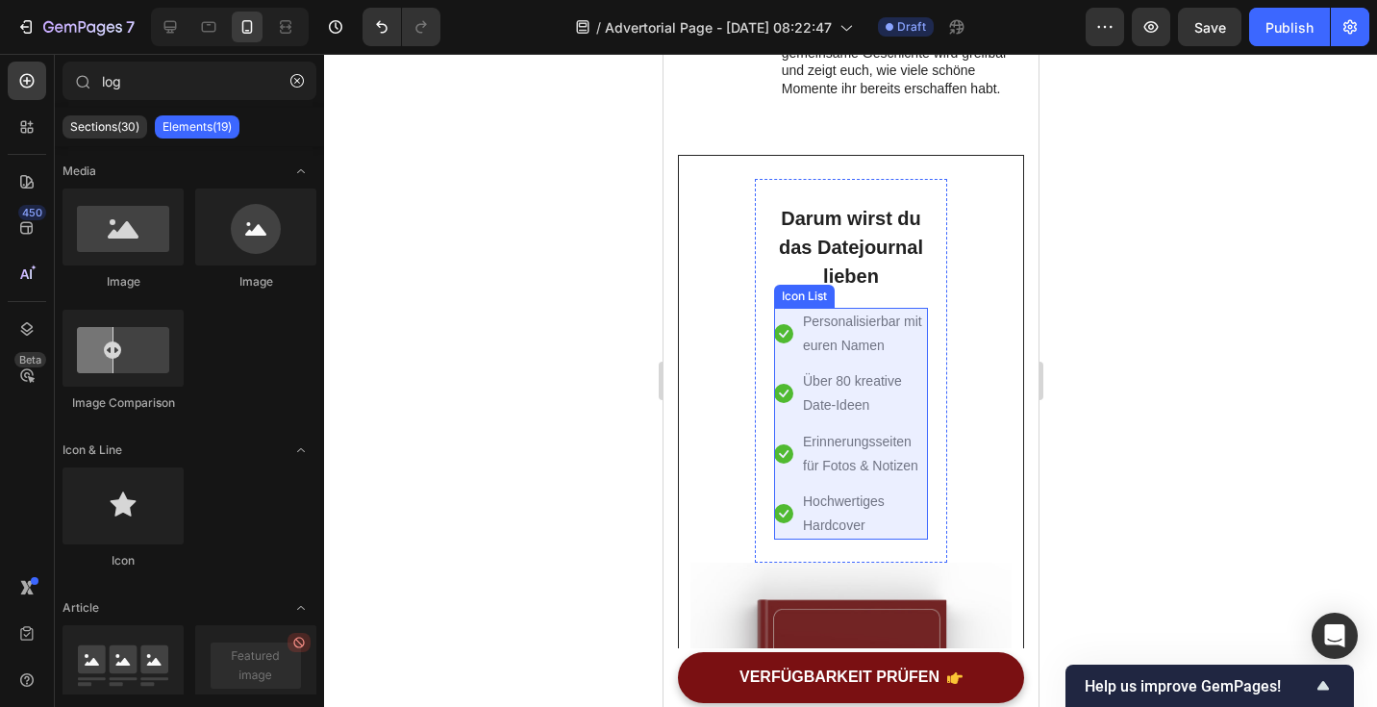
click at [875, 360] on ul "Icon Personalisierbar mit euren Namen Text block Icon Über 80 kreative Date-Ide…" at bounding box center [850, 424] width 154 height 233
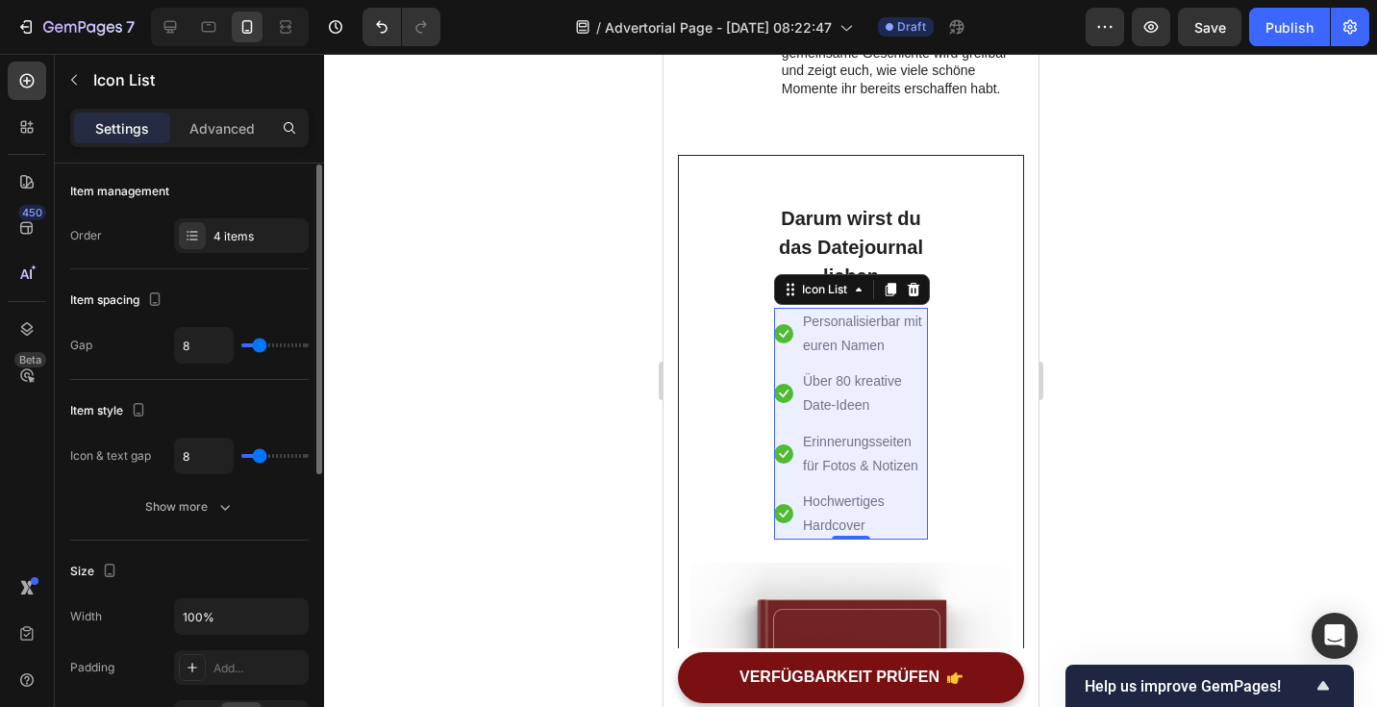
scroll to position [0, 0]
click at [234, 123] on p "Advanced" at bounding box center [221, 128] width 65 height 20
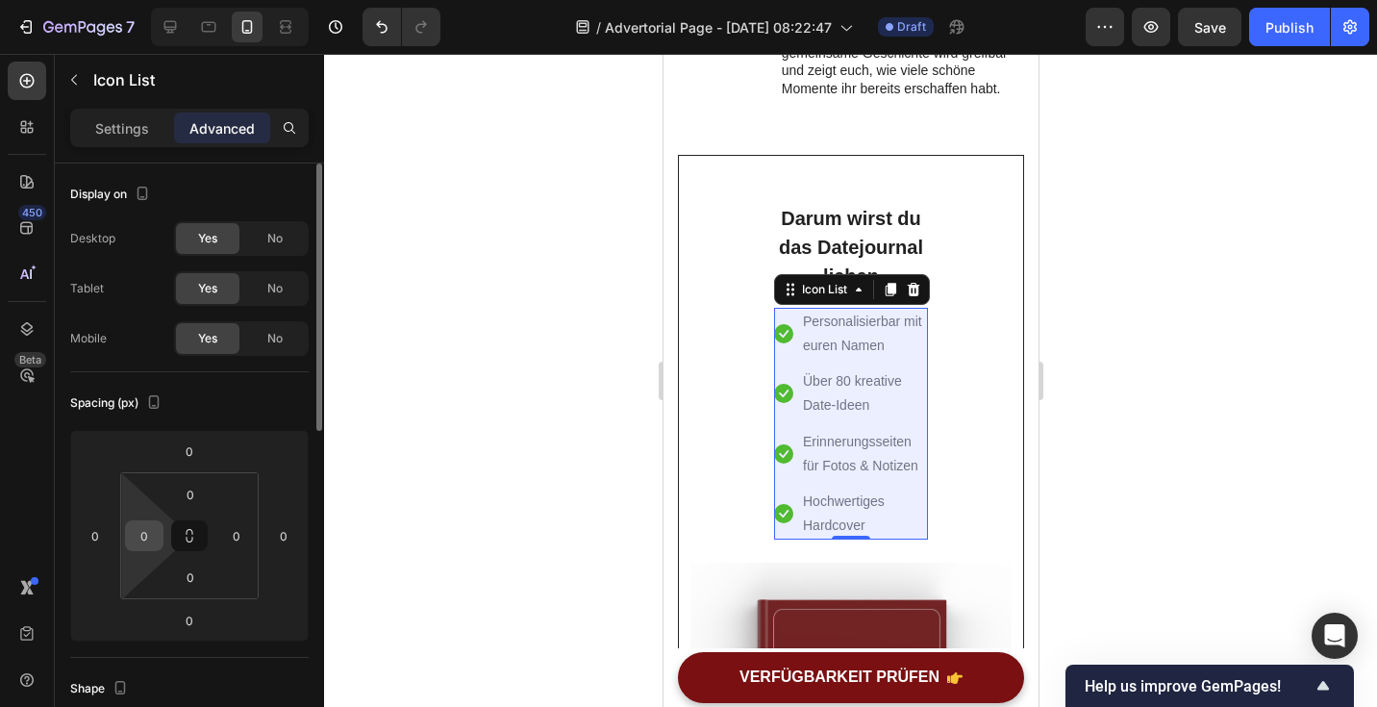
click at [152, 536] on input "0" at bounding box center [144, 535] width 29 height 29
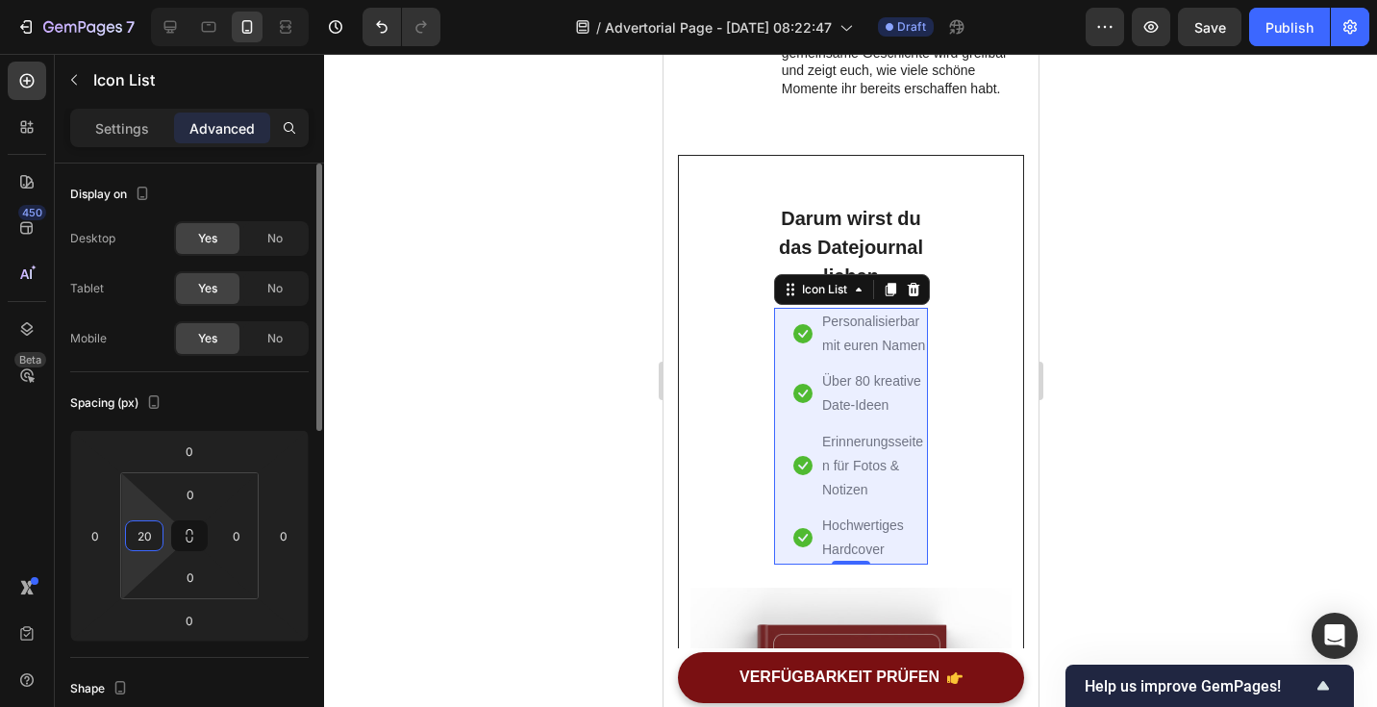
type input "2"
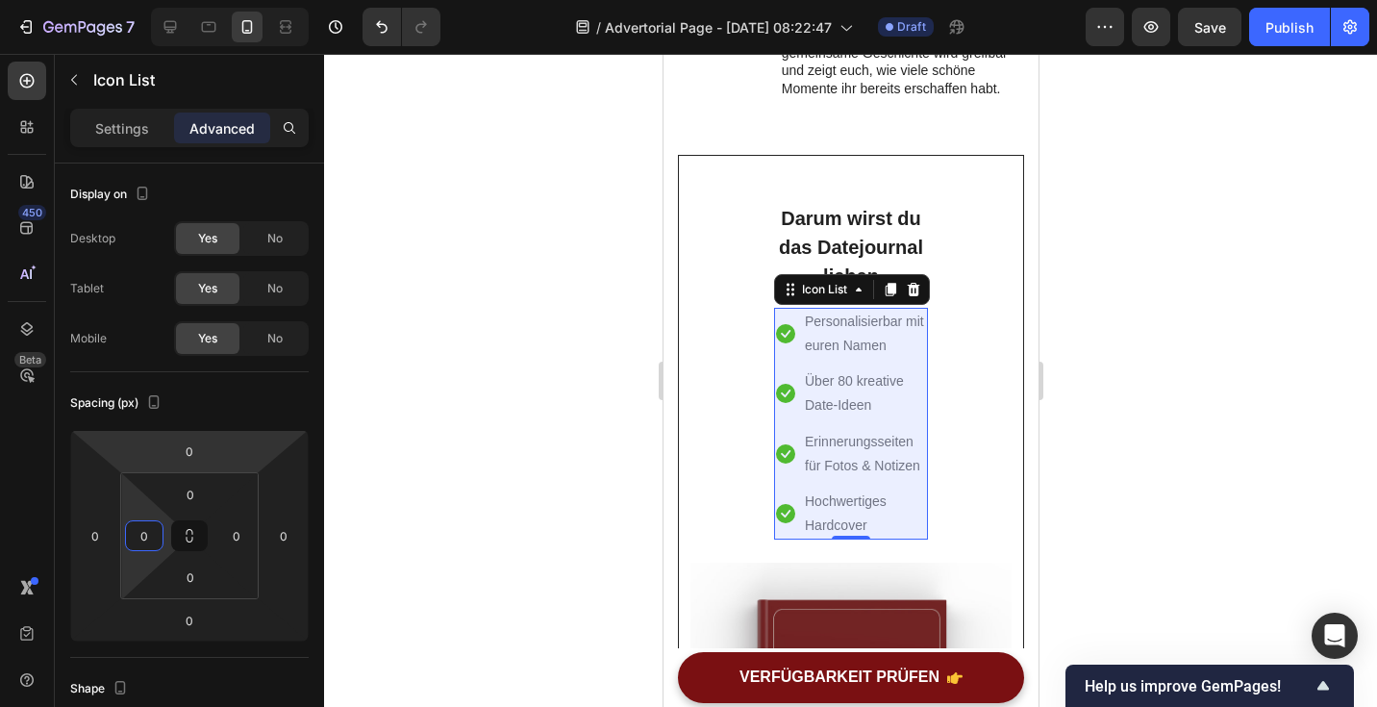
click at [462, 373] on div at bounding box center [850, 380] width 1053 height 653
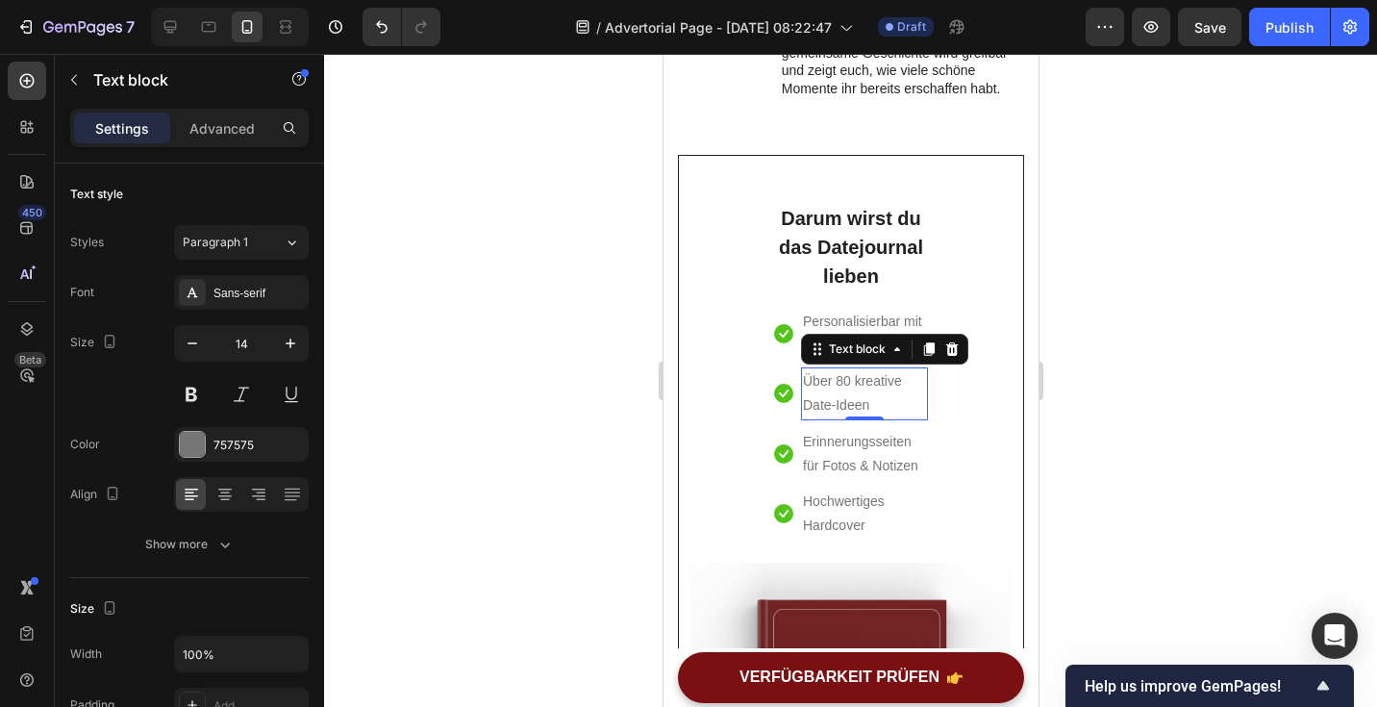
click at [901, 385] on p "Über 80 kreative Date-Ideen" at bounding box center [863, 393] width 123 height 48
click at [466, 418] on div at bounding box center [850, 380] width 1053 height 653
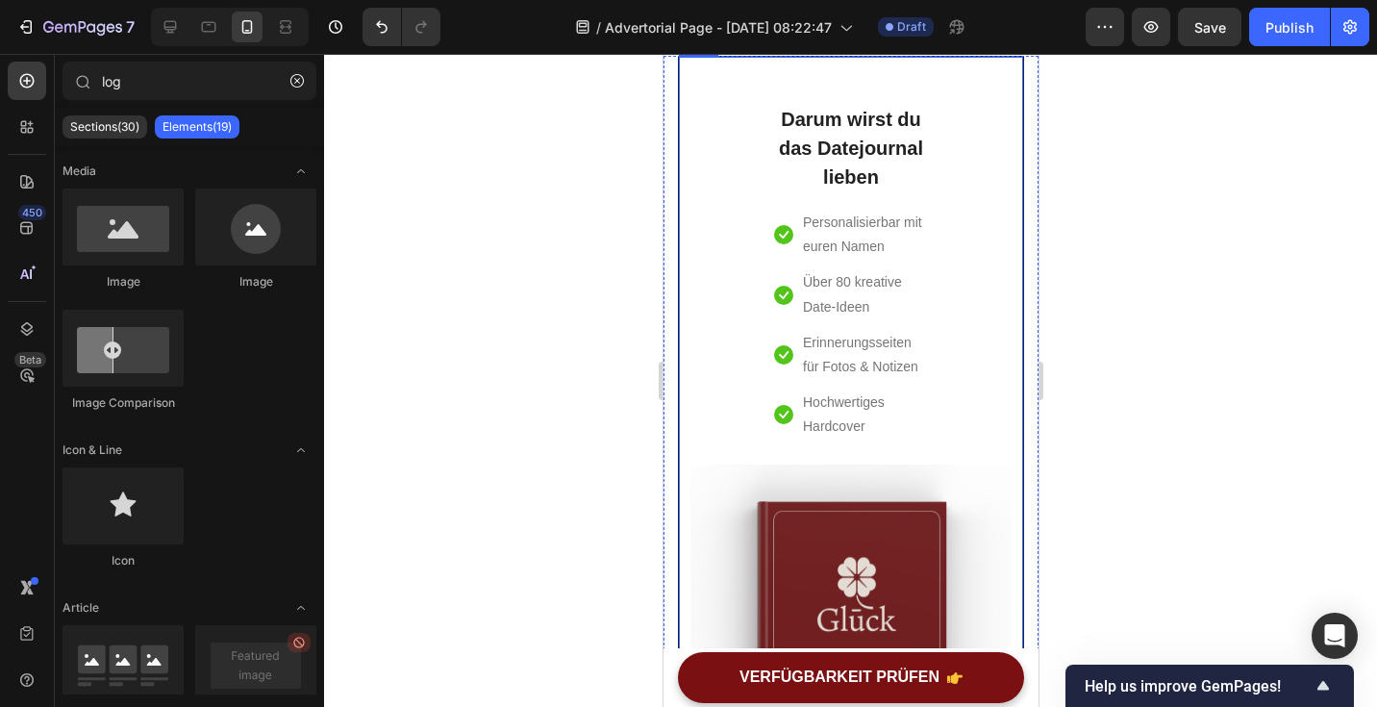
scroll to position [5936, 0]
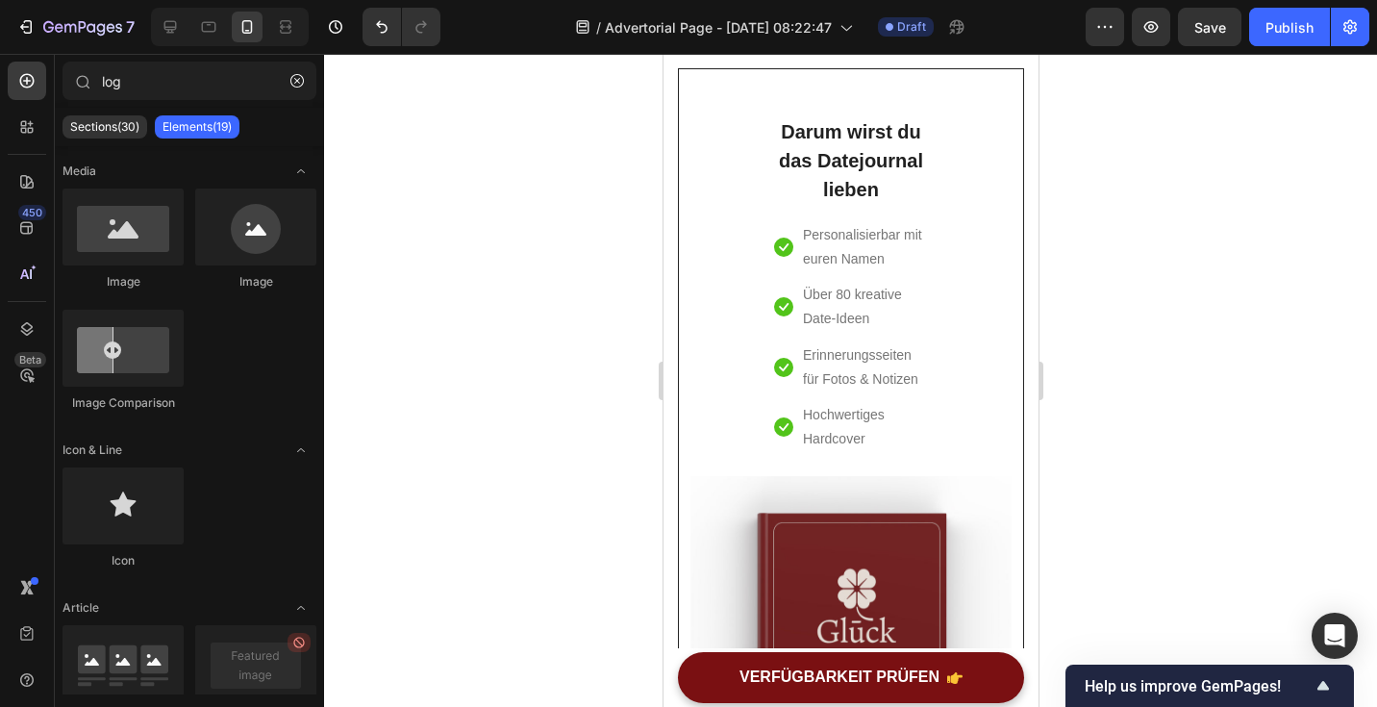
click at [1219, 320] on div at bounding box center [850, 380] width 1053 height 653
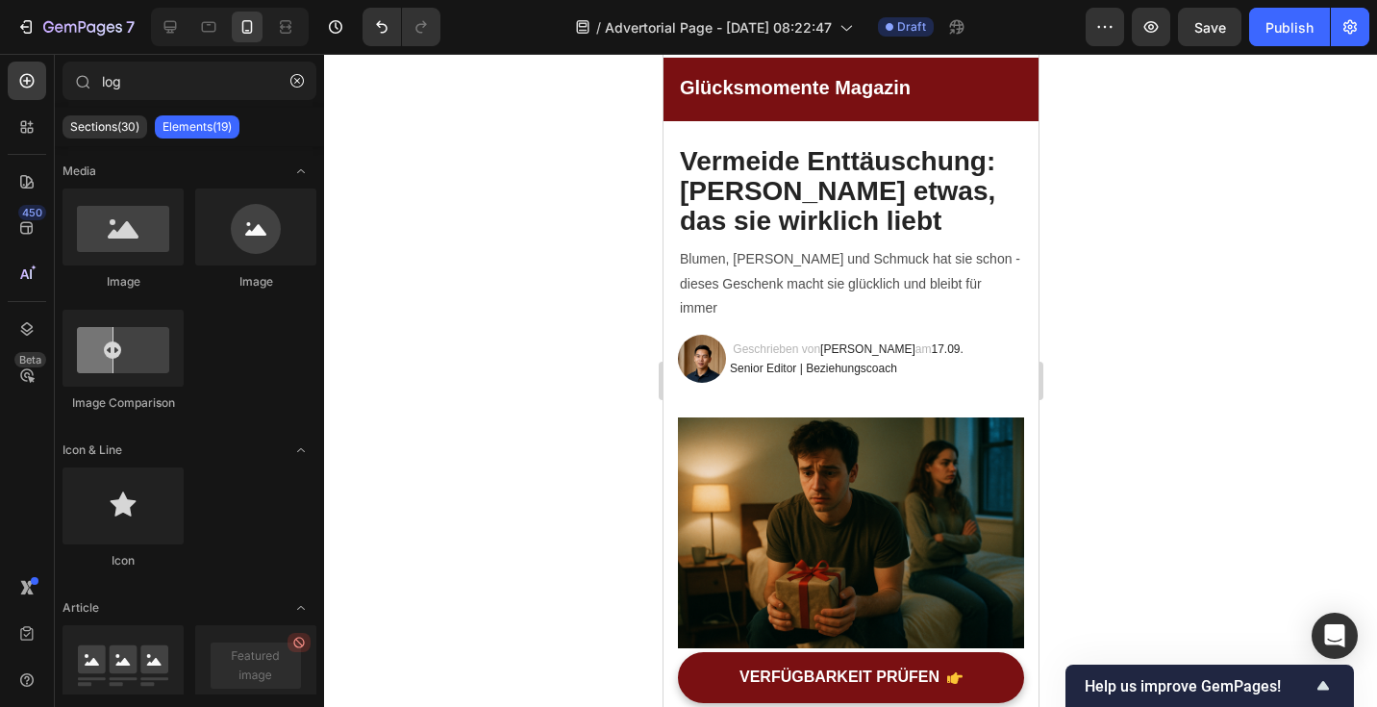
scroll to position [0, 0]
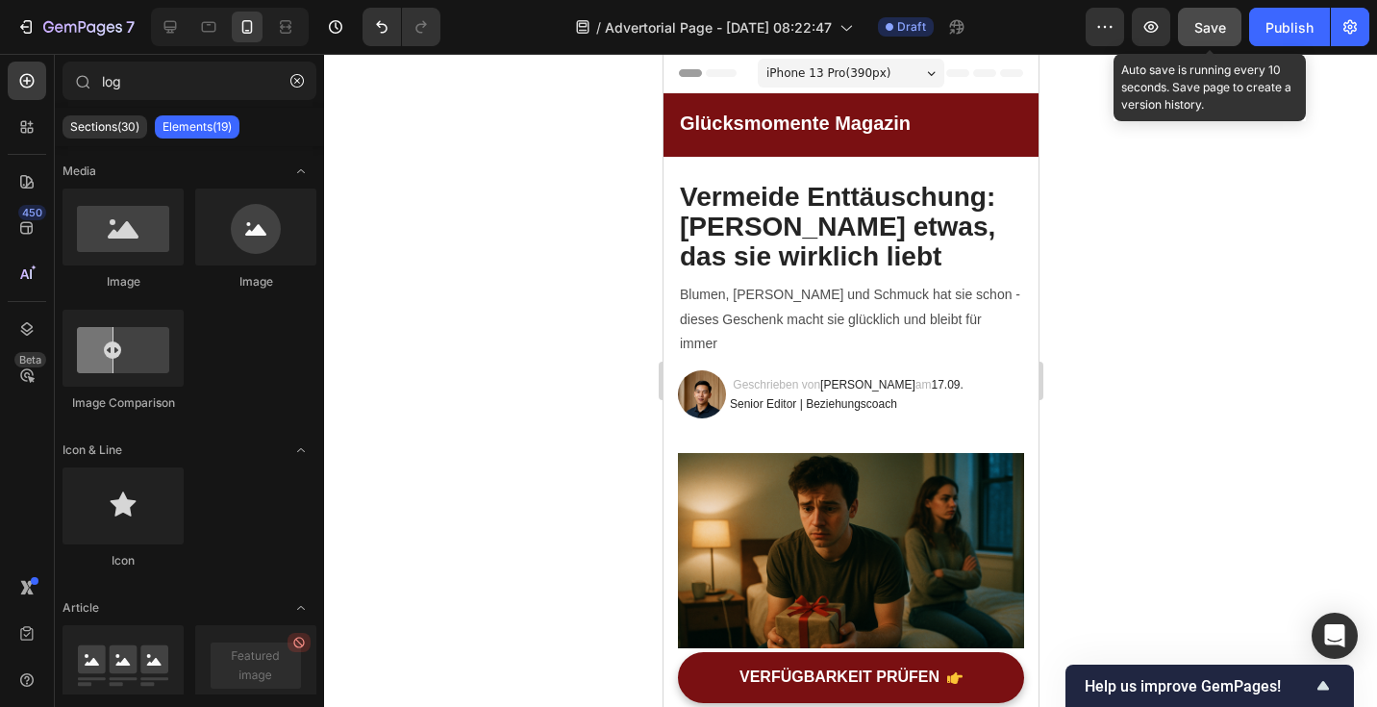
click at [1207, 43] on button "Save" at bounding box center [1209, 27] width 63 height 38
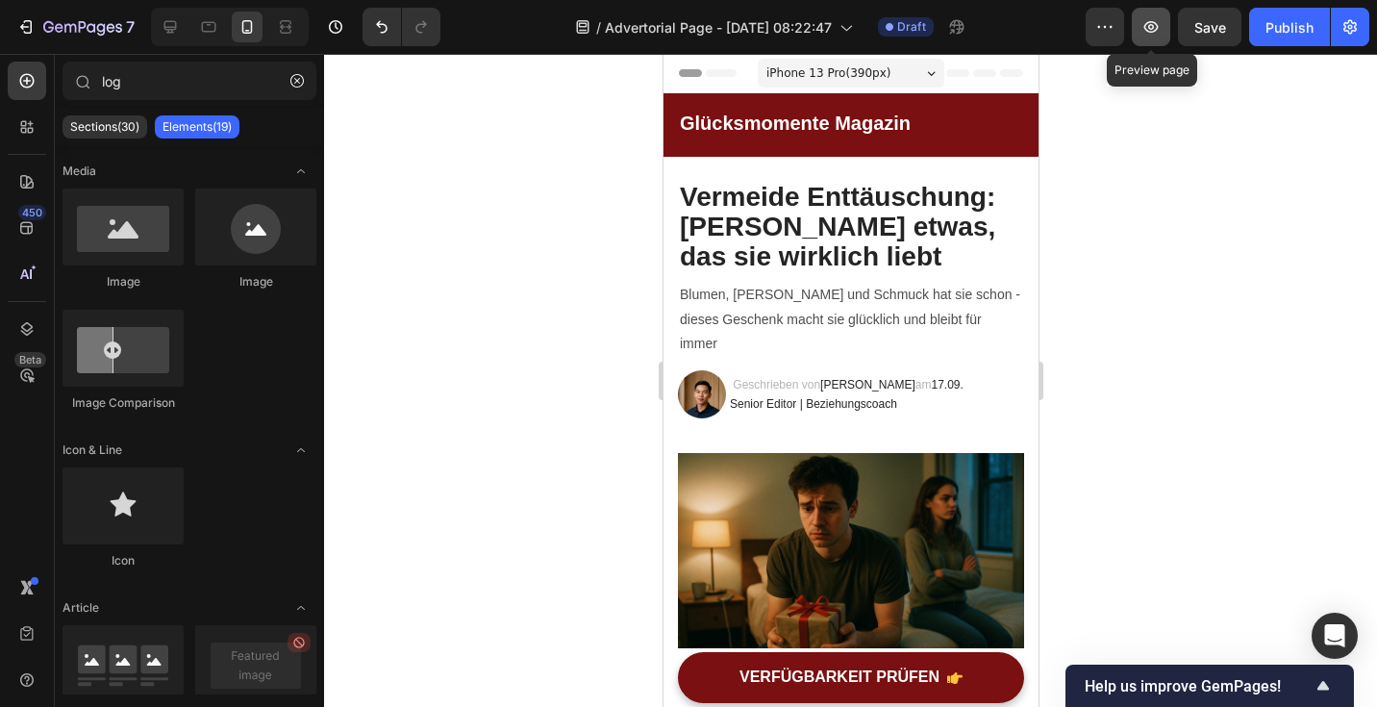
click at [1146, 44] on button "button" at bounding box center [1151, 27] width 38 height 38
